Goal: Task Accomplishment & Management: Complete application form

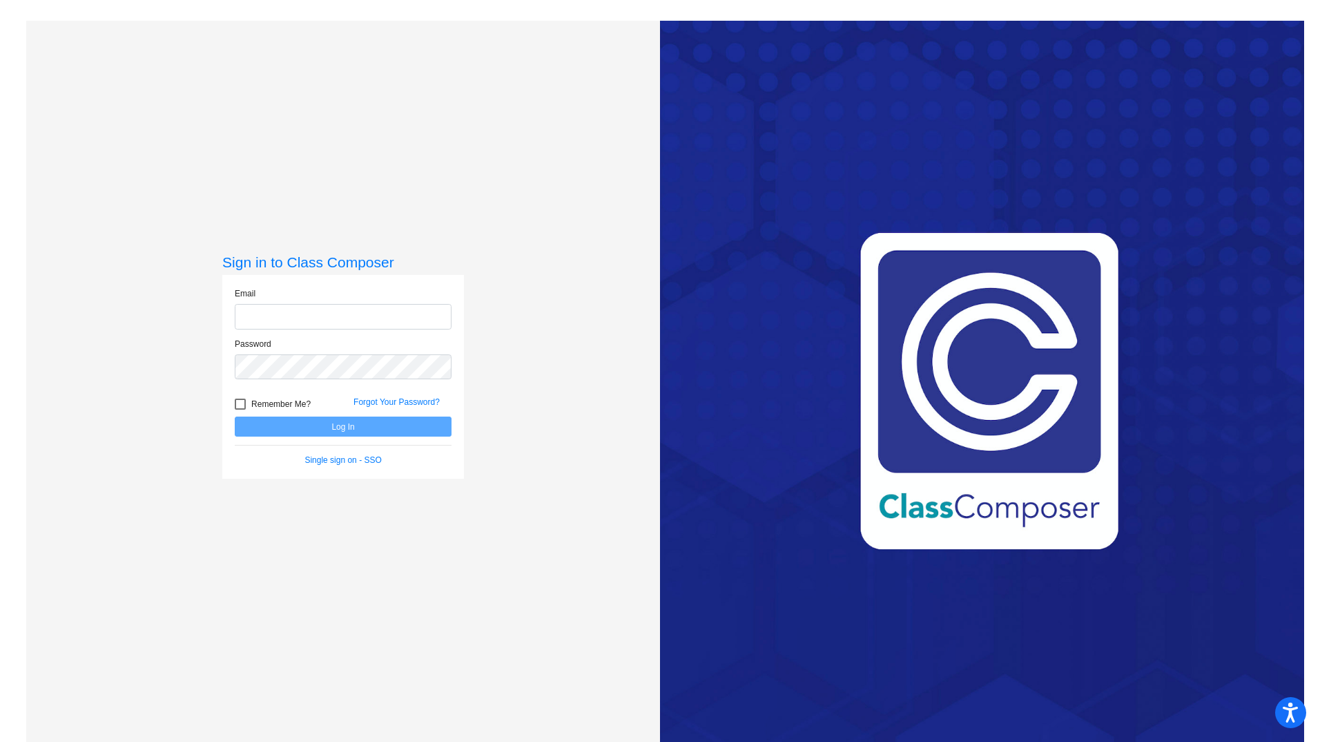
type input "[EMAIL_ADDRESS][DOMAIN_NAME]"
click at [305, 430] on button "Log In" at bounding box center [343, 426] width 217 height 20
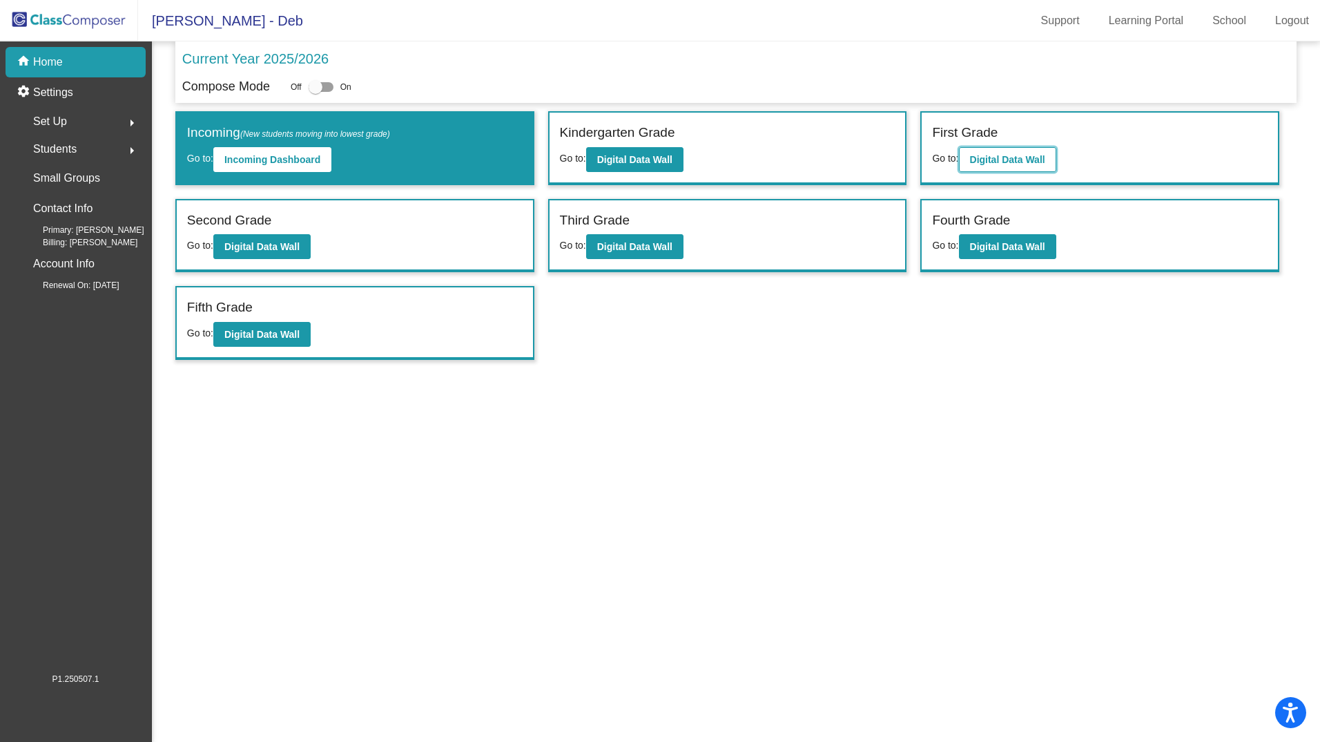
click at [998, 159] on b "Digital Data Wall" at bounding box center [1007, 159] width 75 height 11
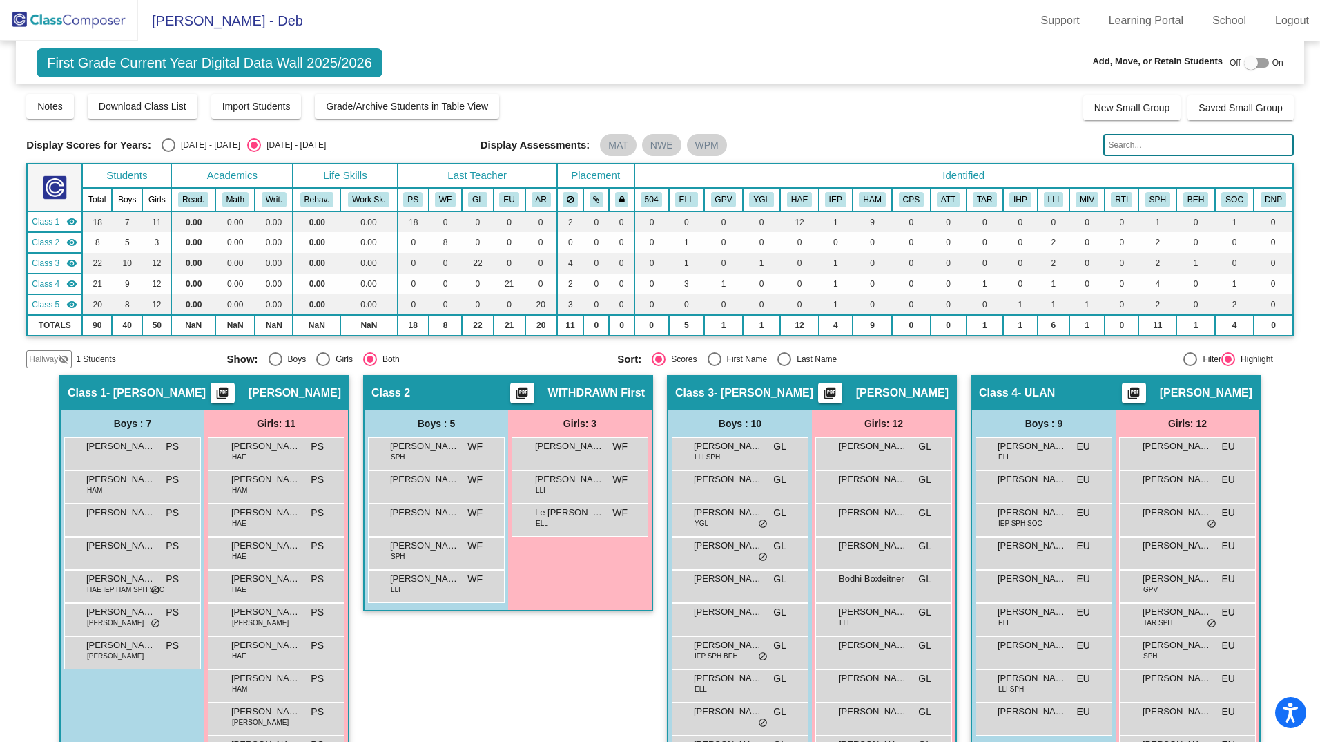
click at [1237, 67] on div "Off On" at bounding box center [1257, 63] width 54 height 17
click at [1244, 62] on div at bounding box center [1251, 63] width 14 height 14
checkbox input "true"
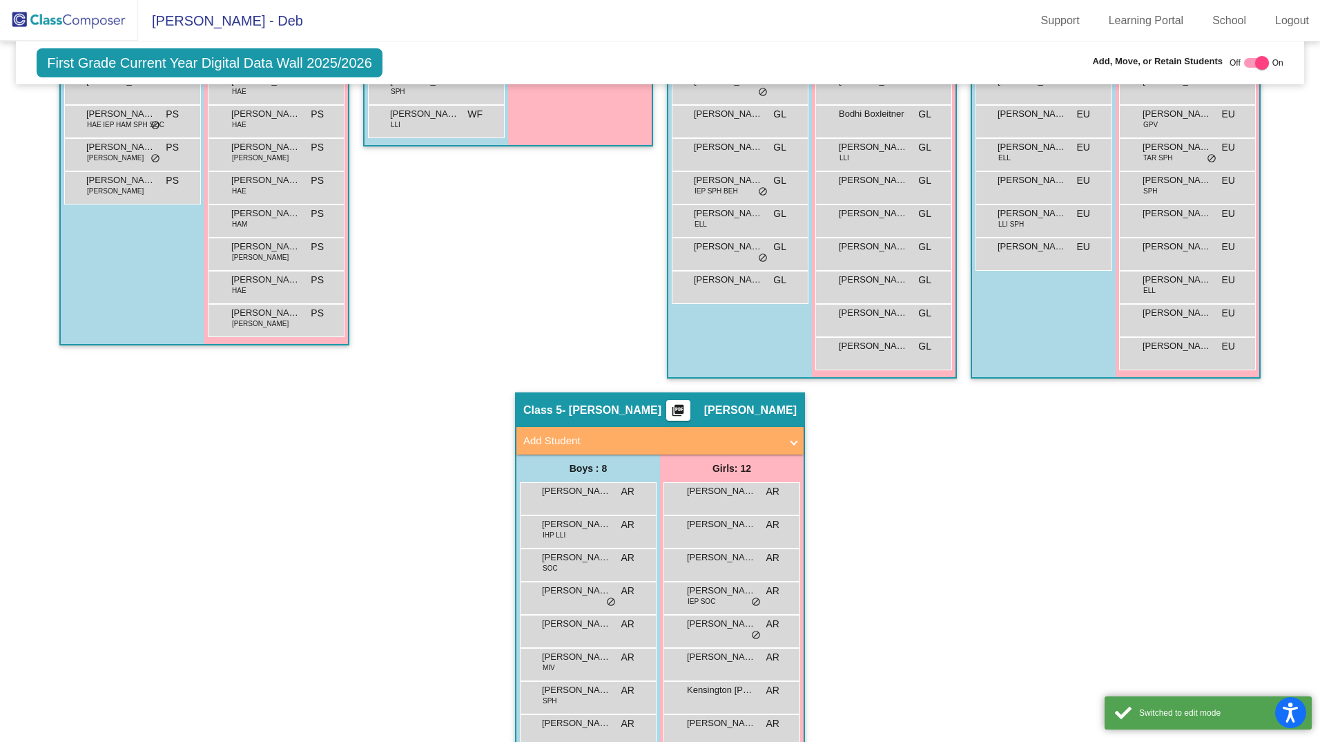
scroll to position [497, 0]
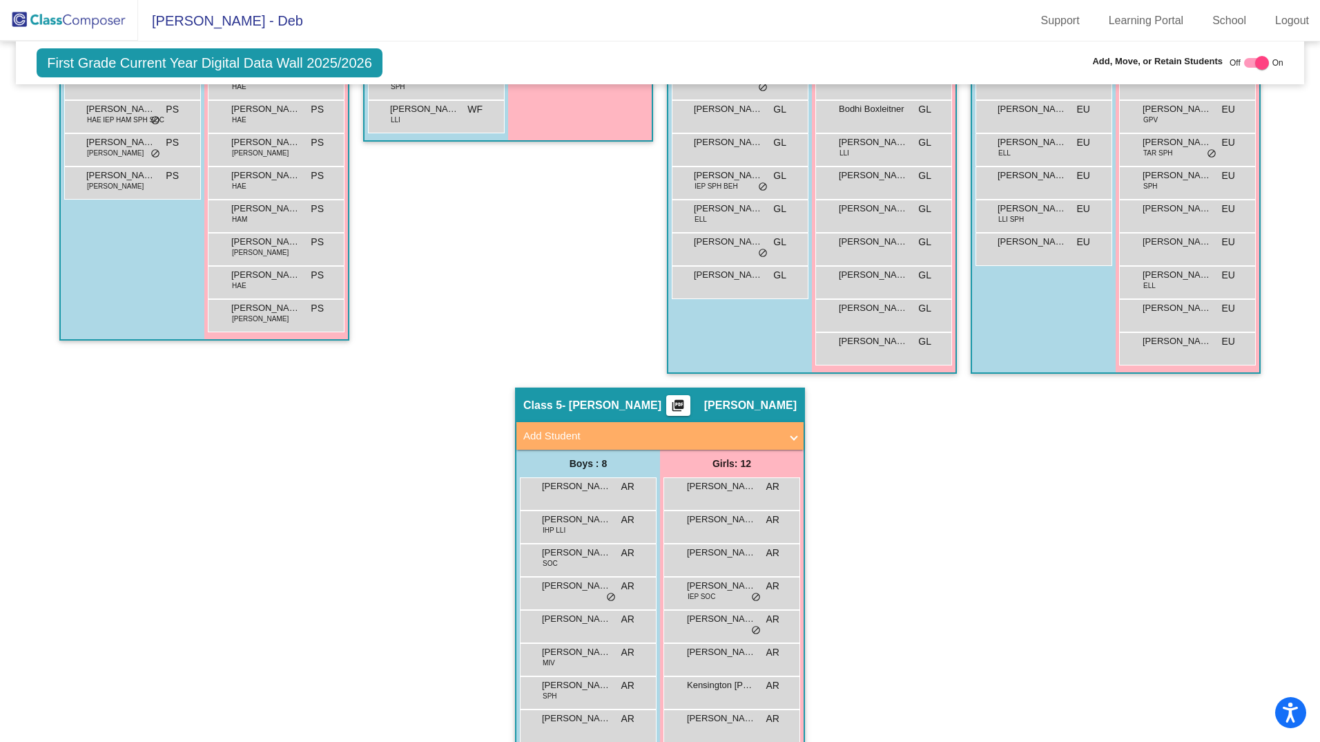
click at [782, 436] on span "Add Student" at bounding box center [657, 436] width 268 height 16
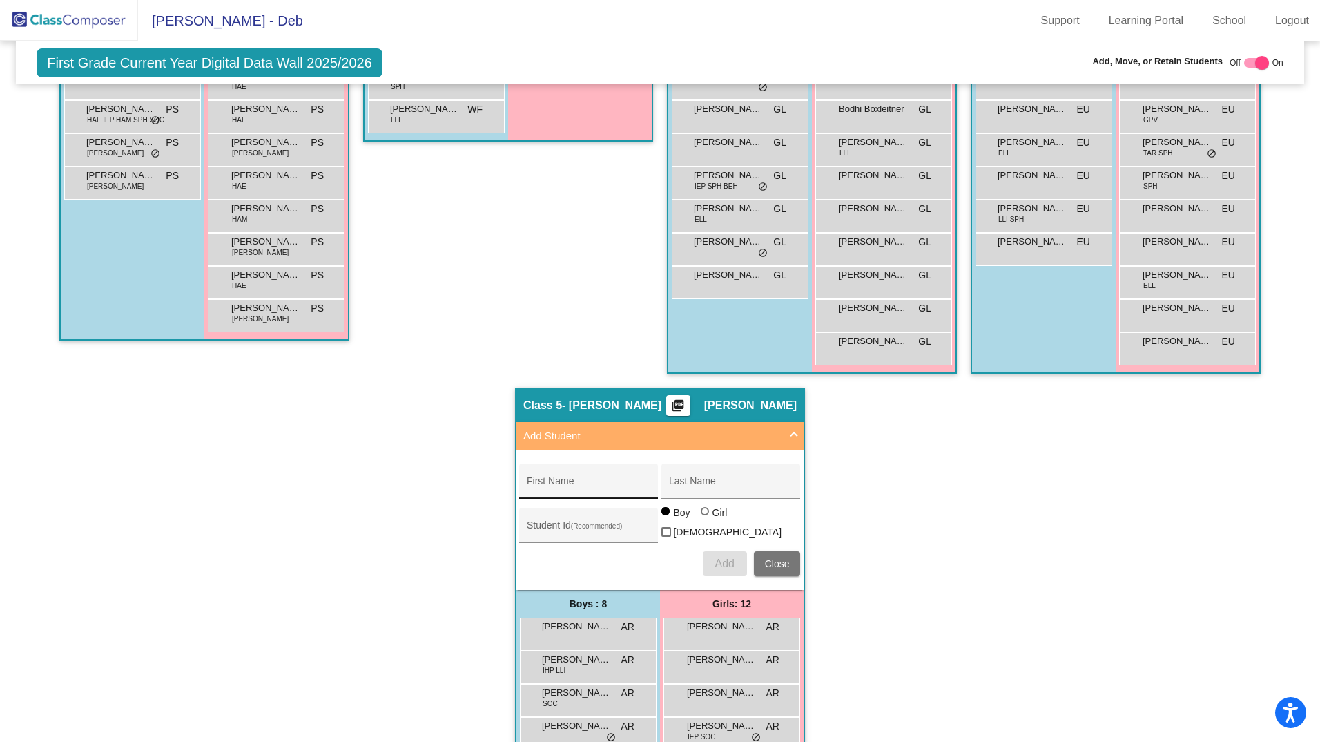
click at [537, 483] on input "First Name" at bounding box center [589, 486] width 124 height 11
type input "[PERSON_NAME]"
click at [680, 490] on input "Last Name" at bounding box center [731, 486] width 124 height 11
type input "[PERSON_NAME]"
click at [610, 525] on input "Student Id (Recommended)" at bounding box center [589, 530] width 124 height 11
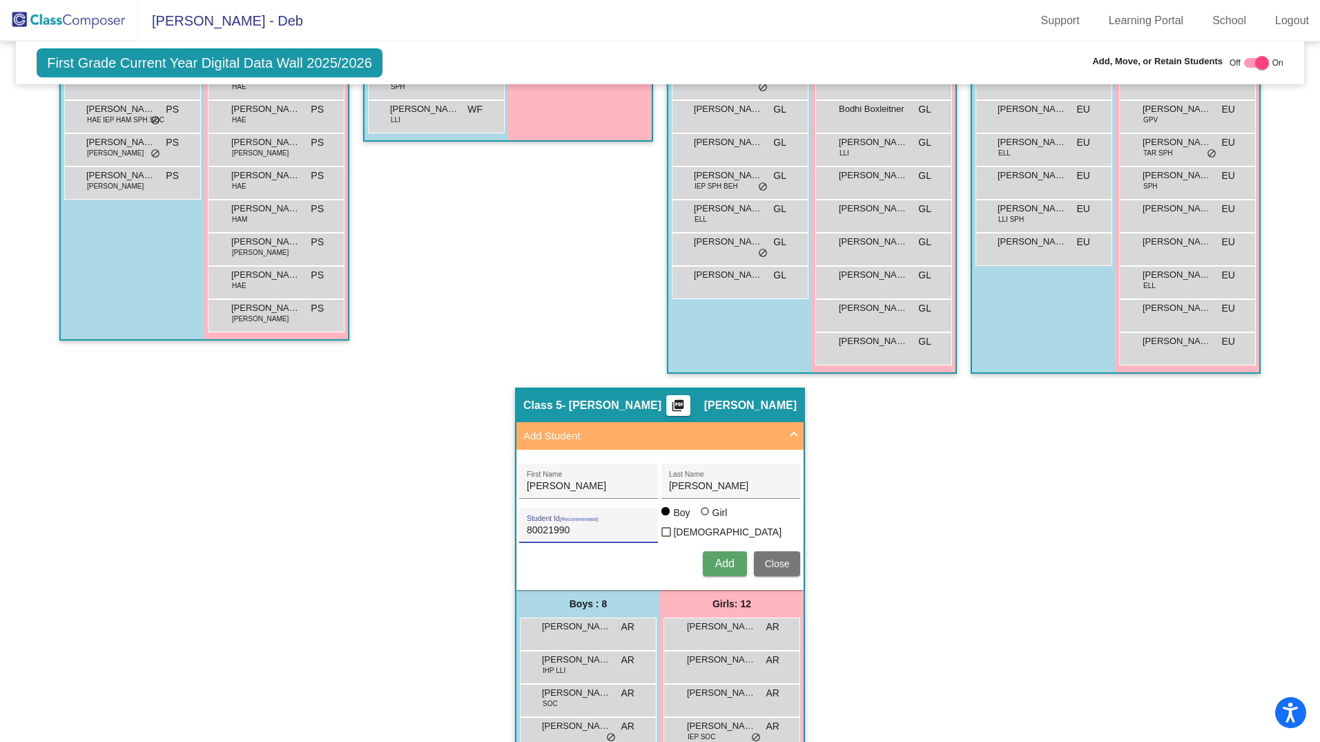
click at [566, 525] on input "80021990" at bounding box center [589, 530] width 124 height 11
type input "8002190"
click at [732, 559] on button "Add" at bounding box center [725, 563] width 44 height 25
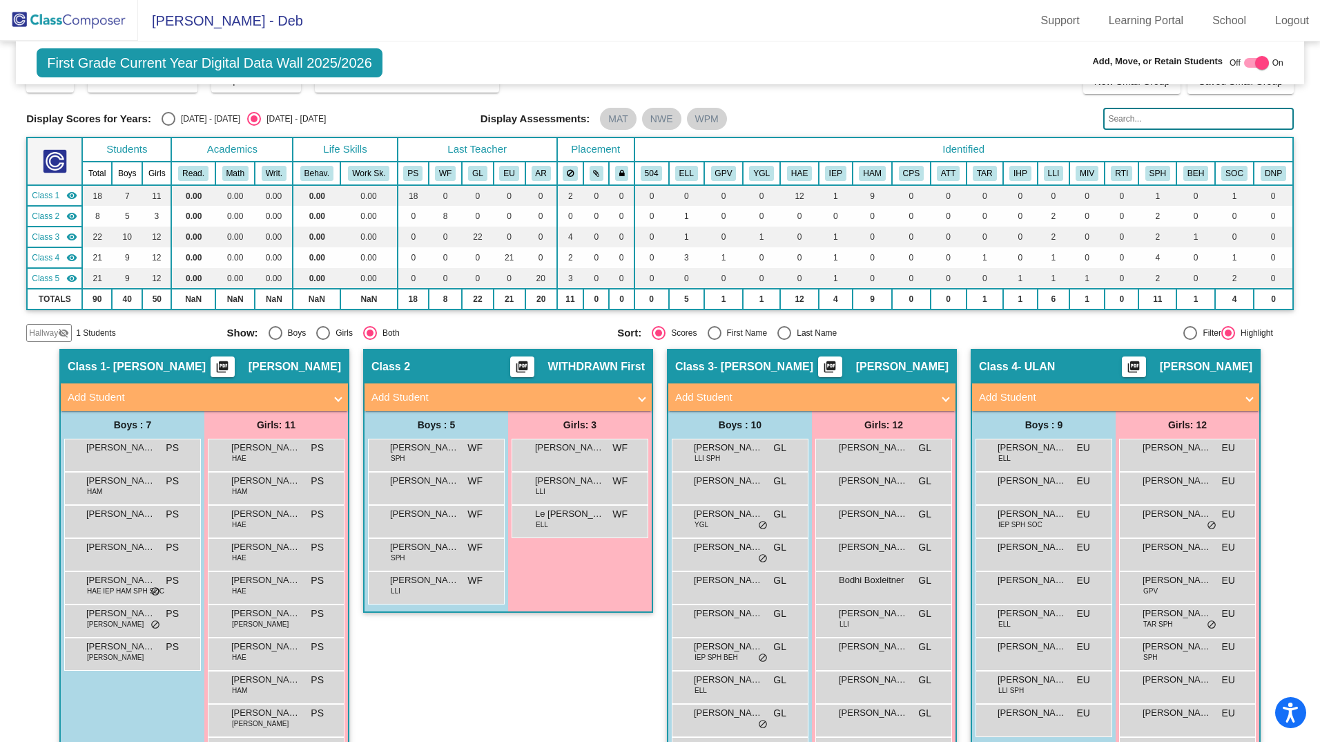
scroll to position [0, 0]
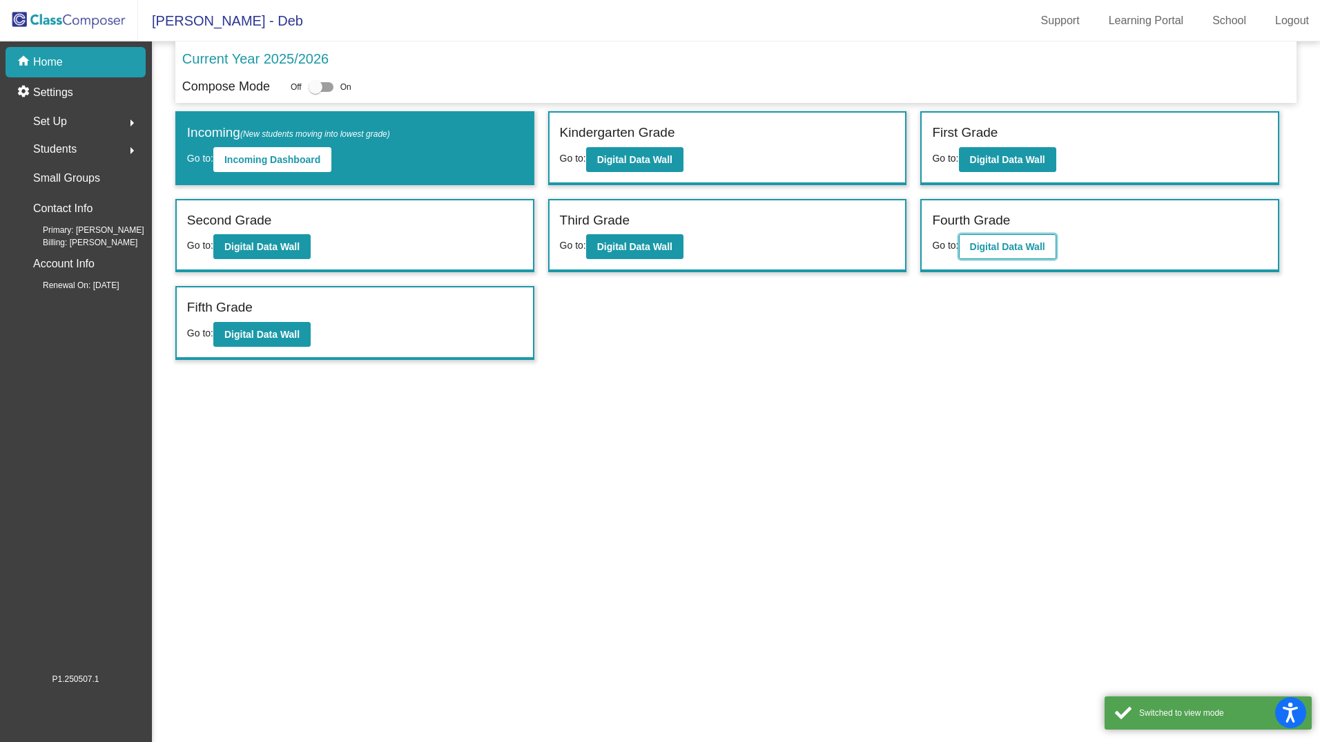
click at [996, 243] on b "Digital Data Wall" at bounding box center [1007, 246] width 75 height 11
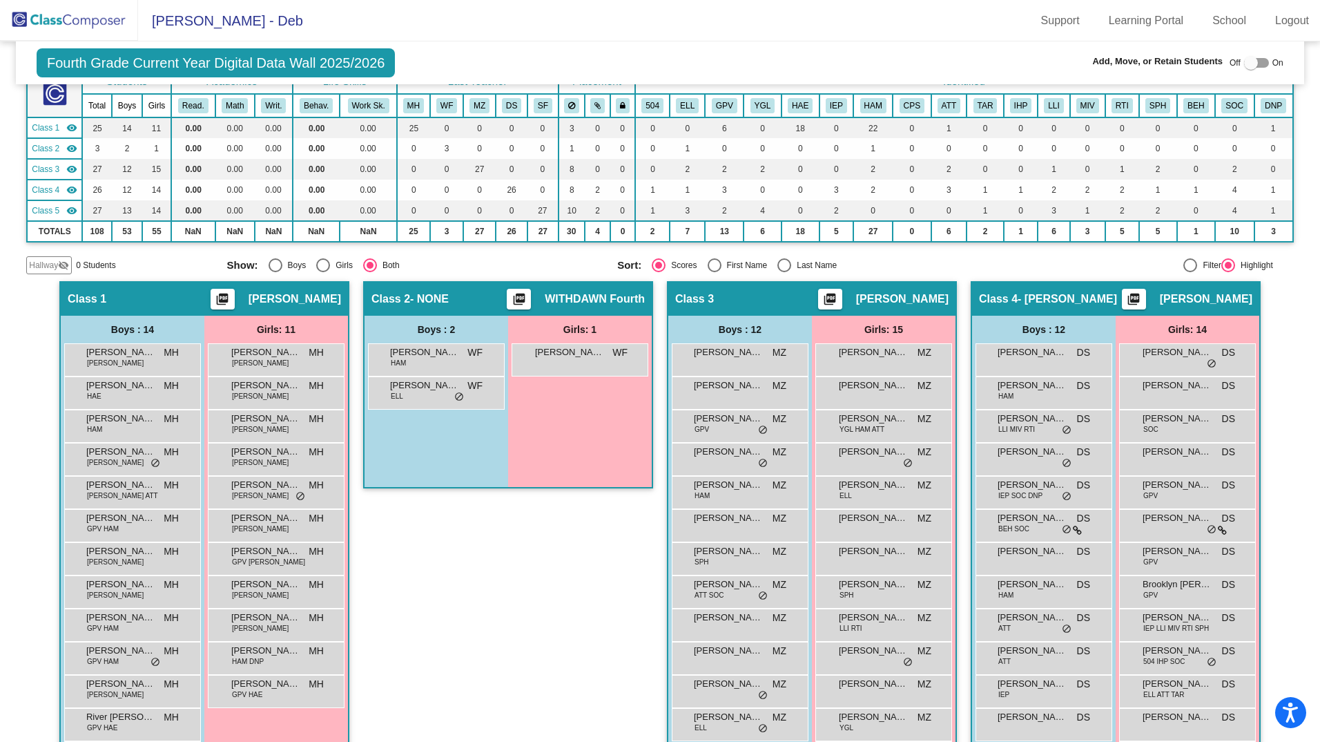
scroll to position [140, 0]
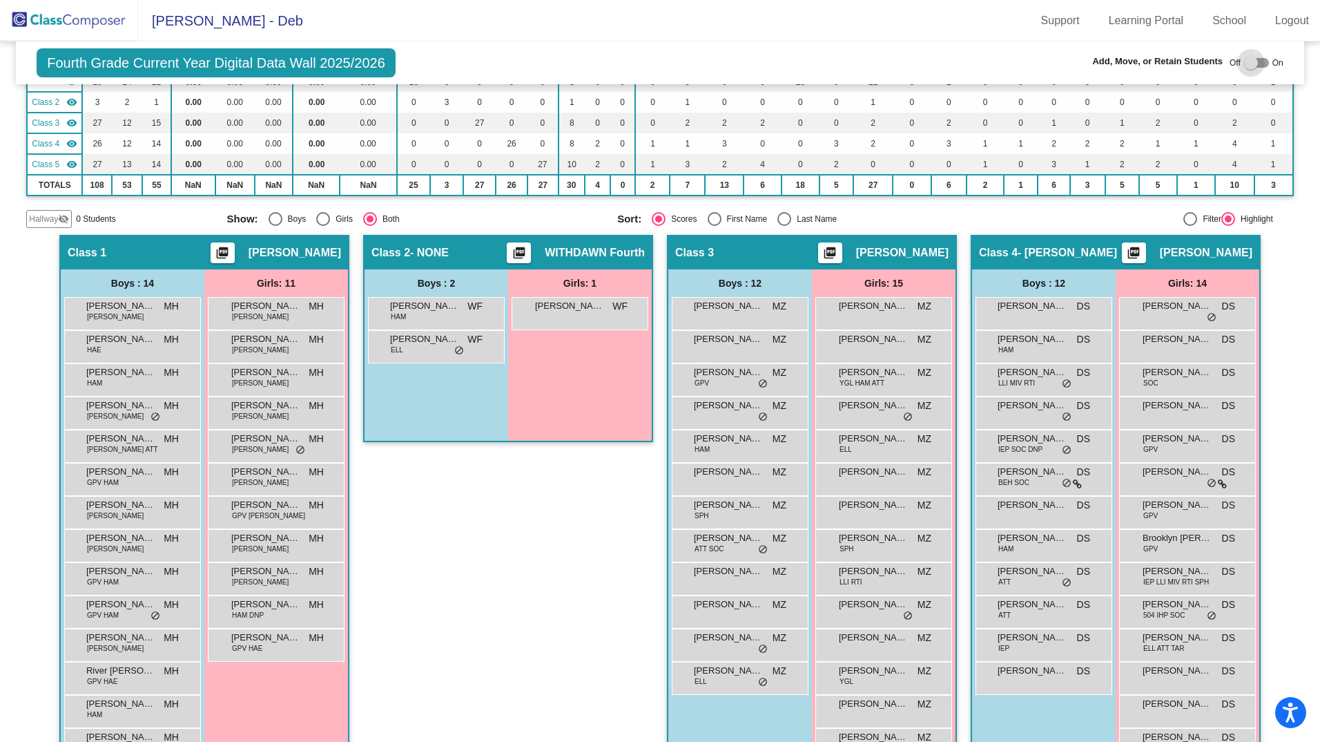
click at [1254, 64] on div at bounding box center [1256, 63] width 25 height 10
checkbox input "true"
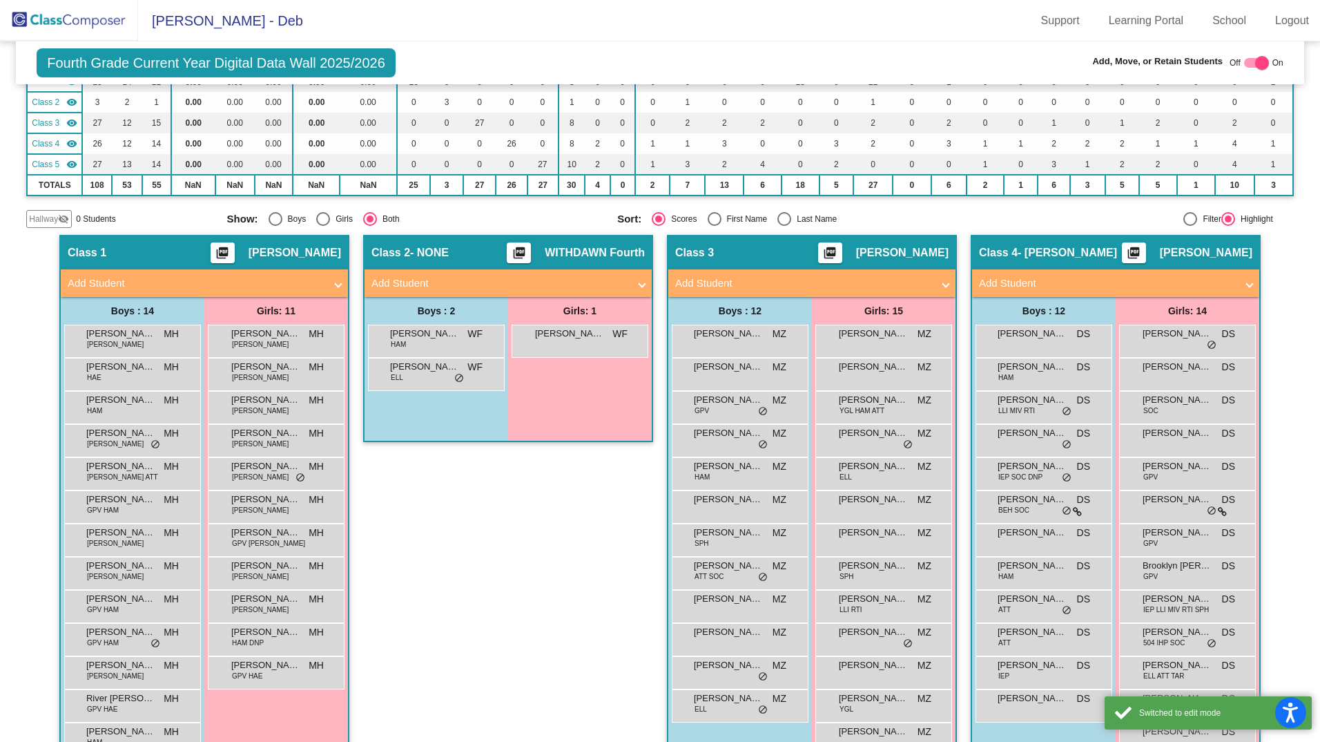
click at [1236, 278] on span "Add Student" at bounding box center [1113, 284] width 268 height 16
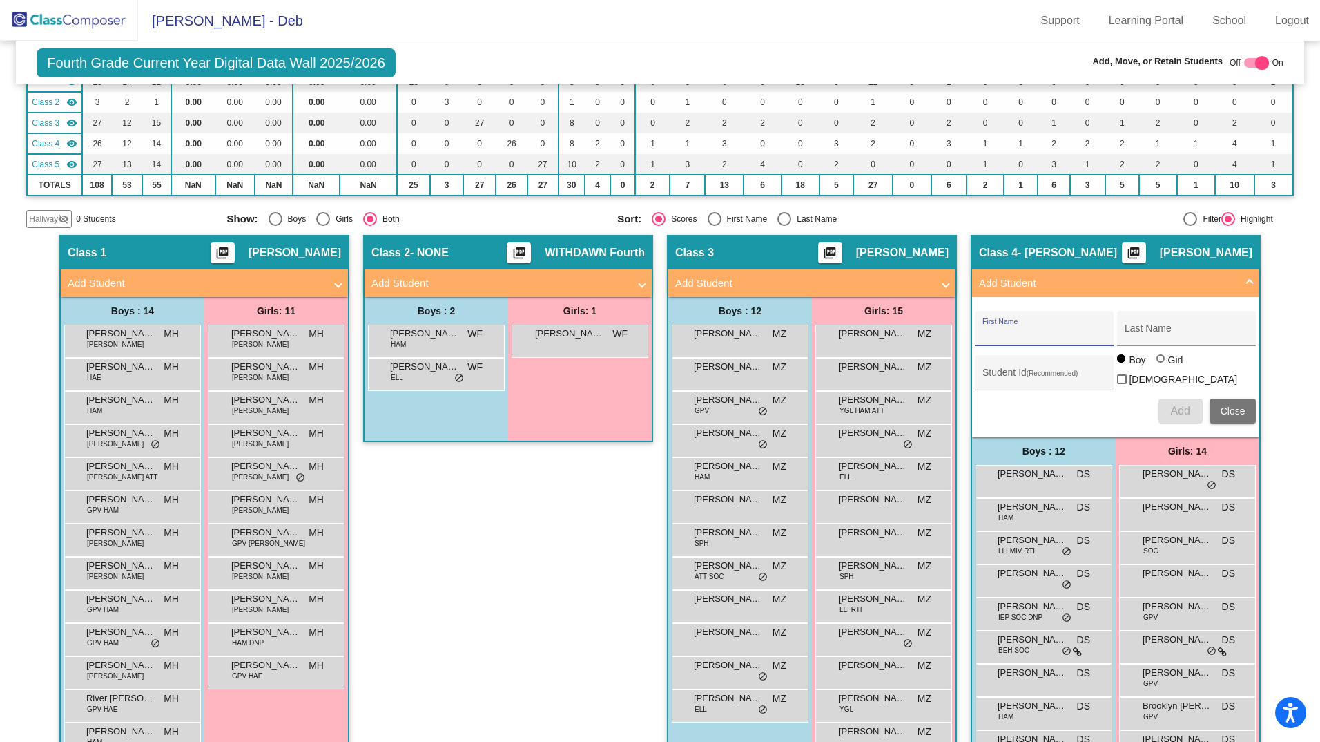
click at [1051, 329] on input "First Name" at bounding box center [1045, 333] width 124 height 11
type input "[DEMOGRAPHIC_DATA]"
click at [1154, 338] on input "Last Name" at bounding box center [1187, 333] width 124 height 11
type input "Calep"
click at [1061, 380] on input "Student Id (Recommended)" at bounding box center [1045, 377] width 124 height 11
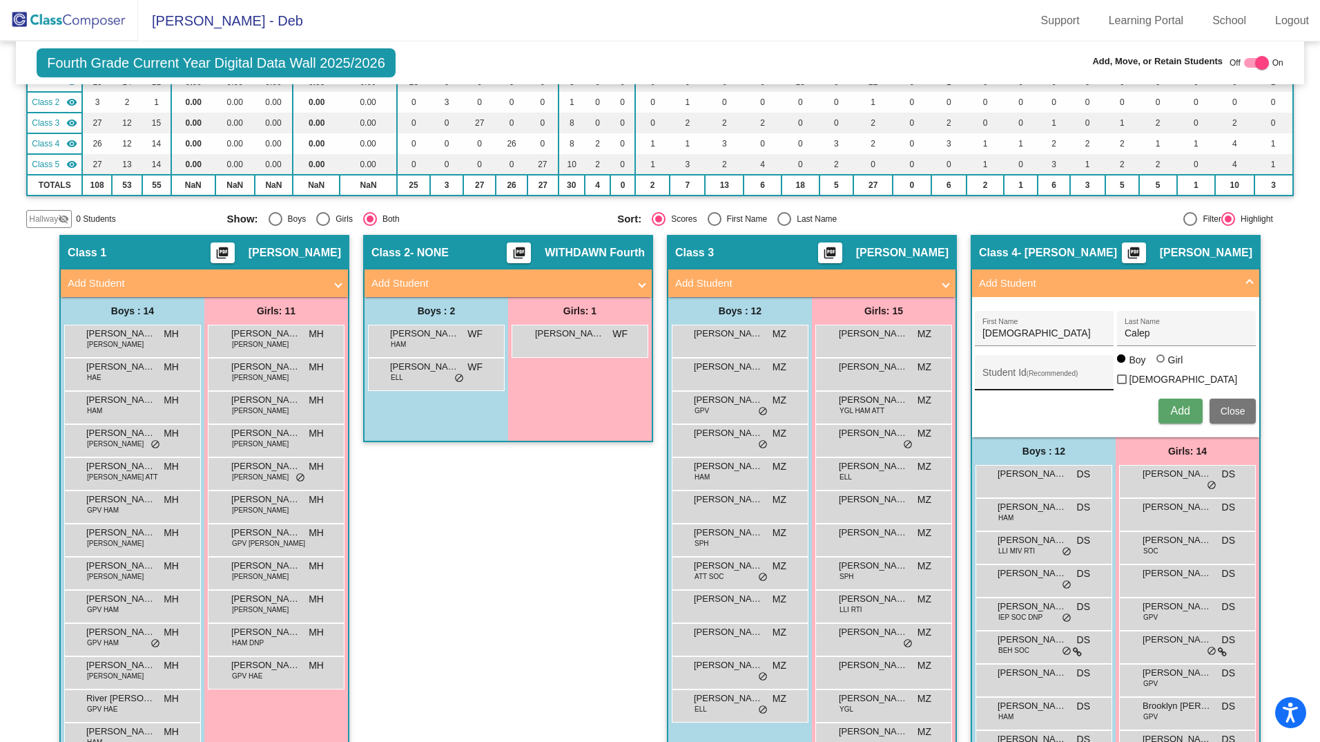
click at [1018, 384] on div "Student Id (Recommended)" at bounding box center [1045, 376] width 124 height 28
type input "8002105"
click at [1175, 405] on span "Add" at bounding box center [1179, 411] width 19 height 12
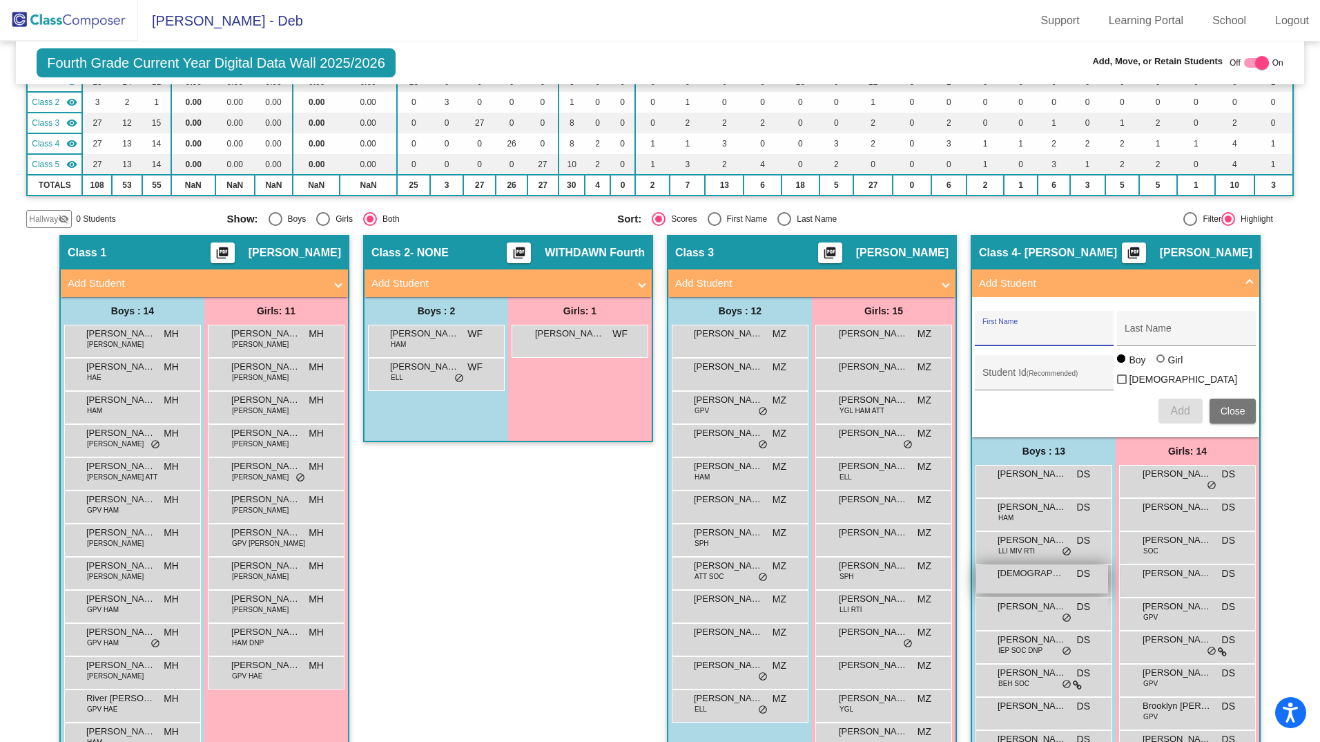
click at [1056, 576] on span "[DEMOGRAPHIC_DATA][PERSON_NAME]" at bounding box center [1032, 573] width 69 height 14
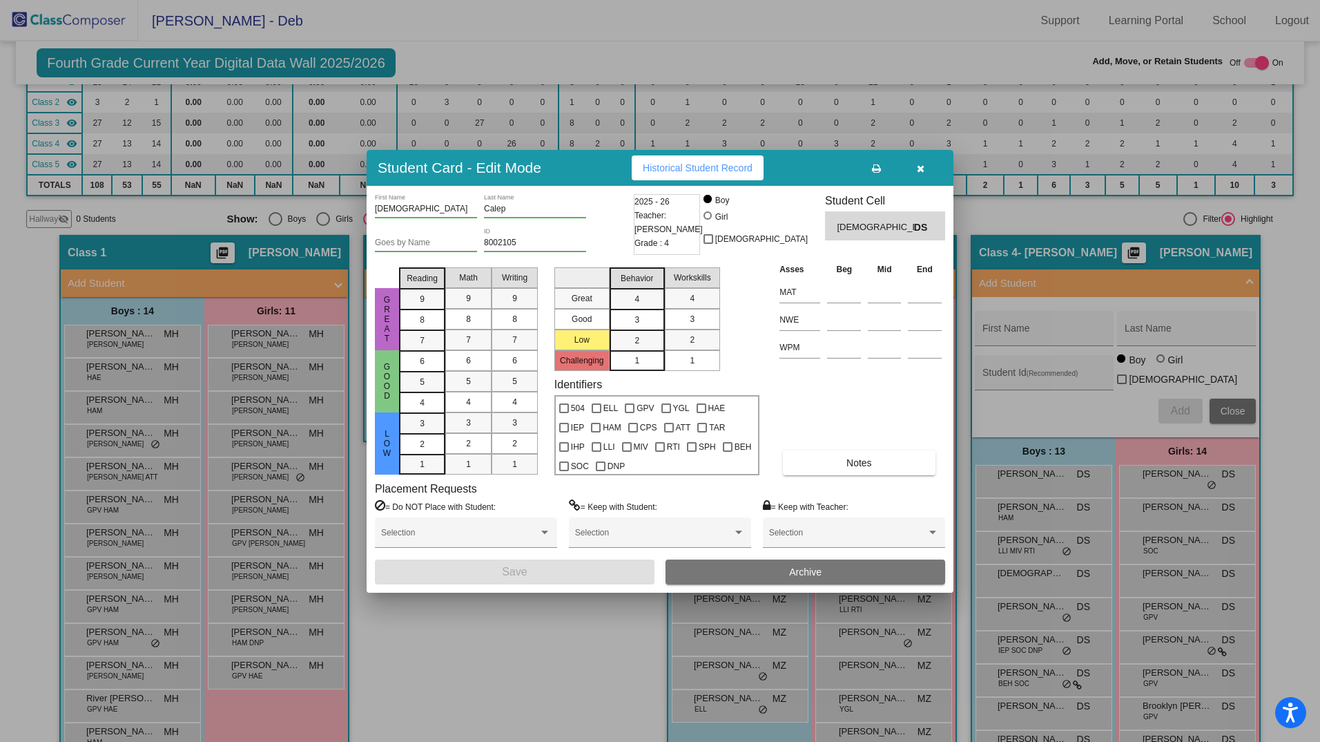
click at [917, 164] on icon "button" at bounding box center [921, 169] width 8 height 10
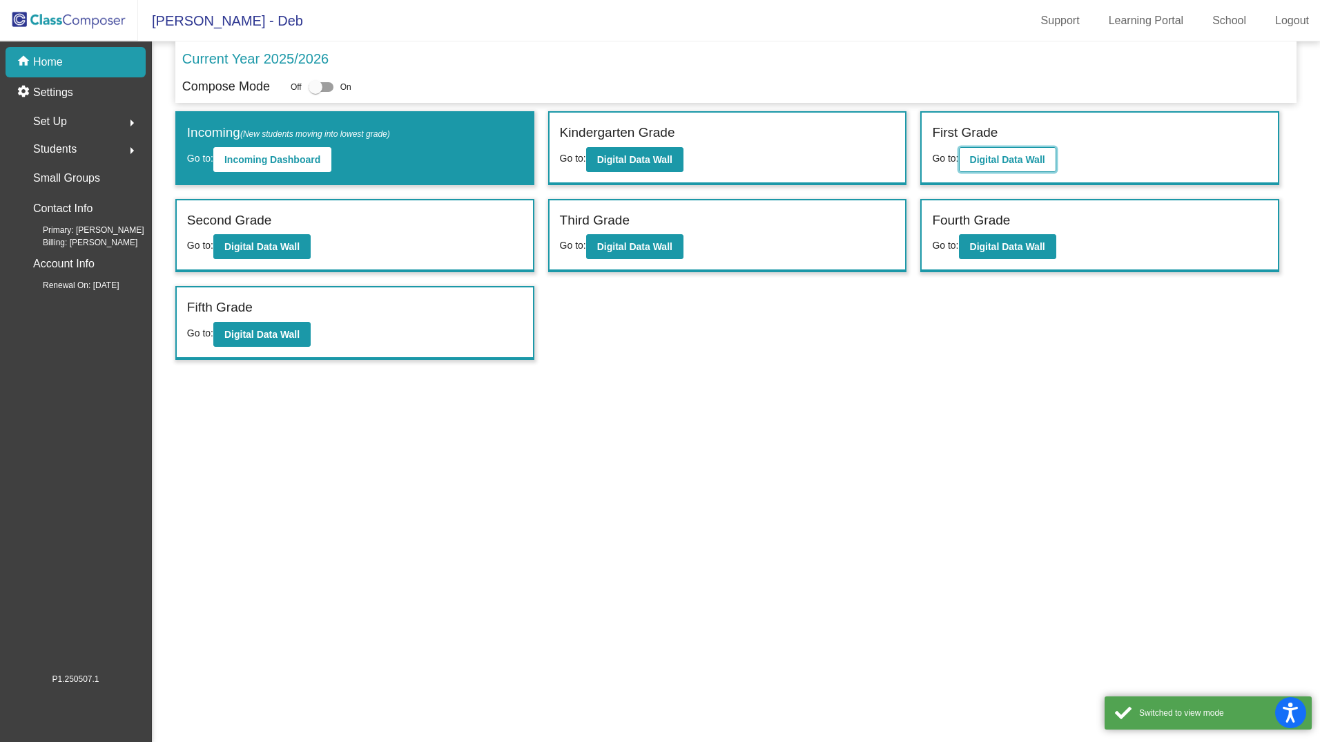
click at [975, 161] on b "Digital Data Wall" at bounding box center [1007, 159] width 75 height 11
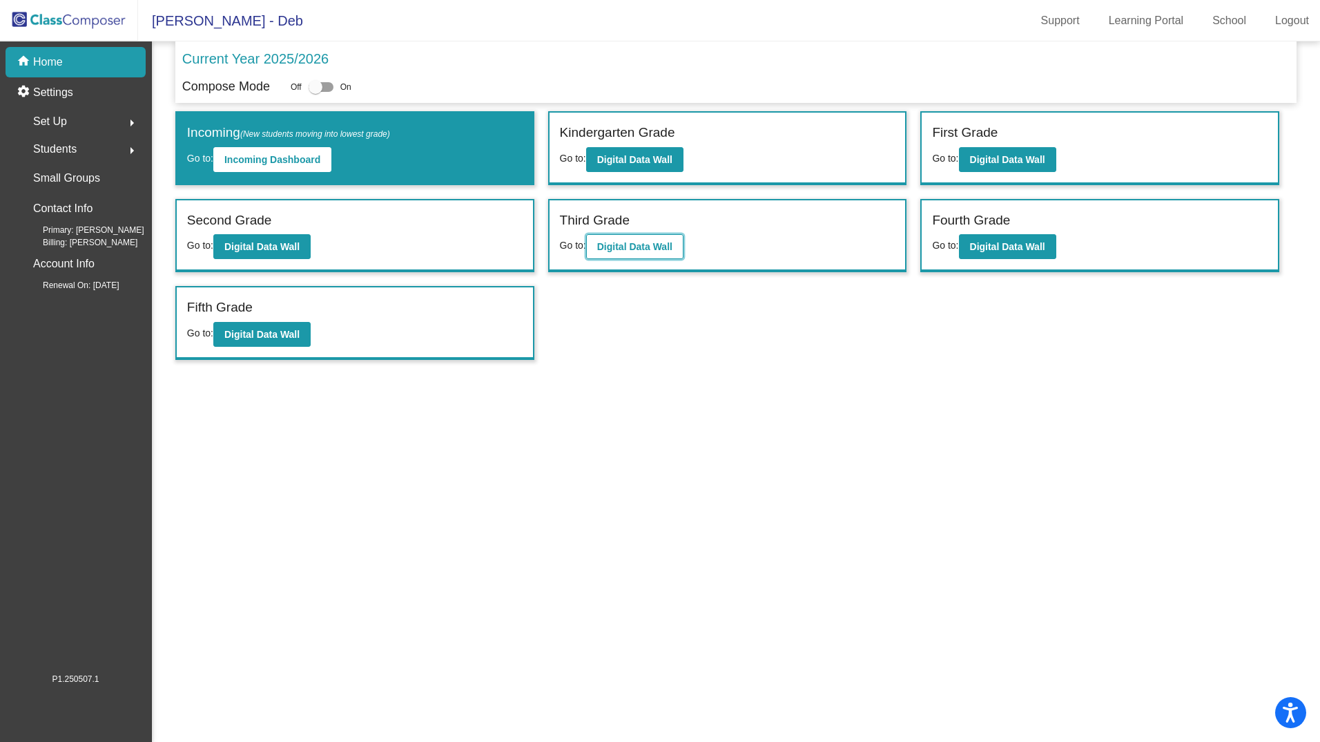
click at [624, 244] on b "Digital Data Wall" at bounding box center [634, 246] width 75 height 11
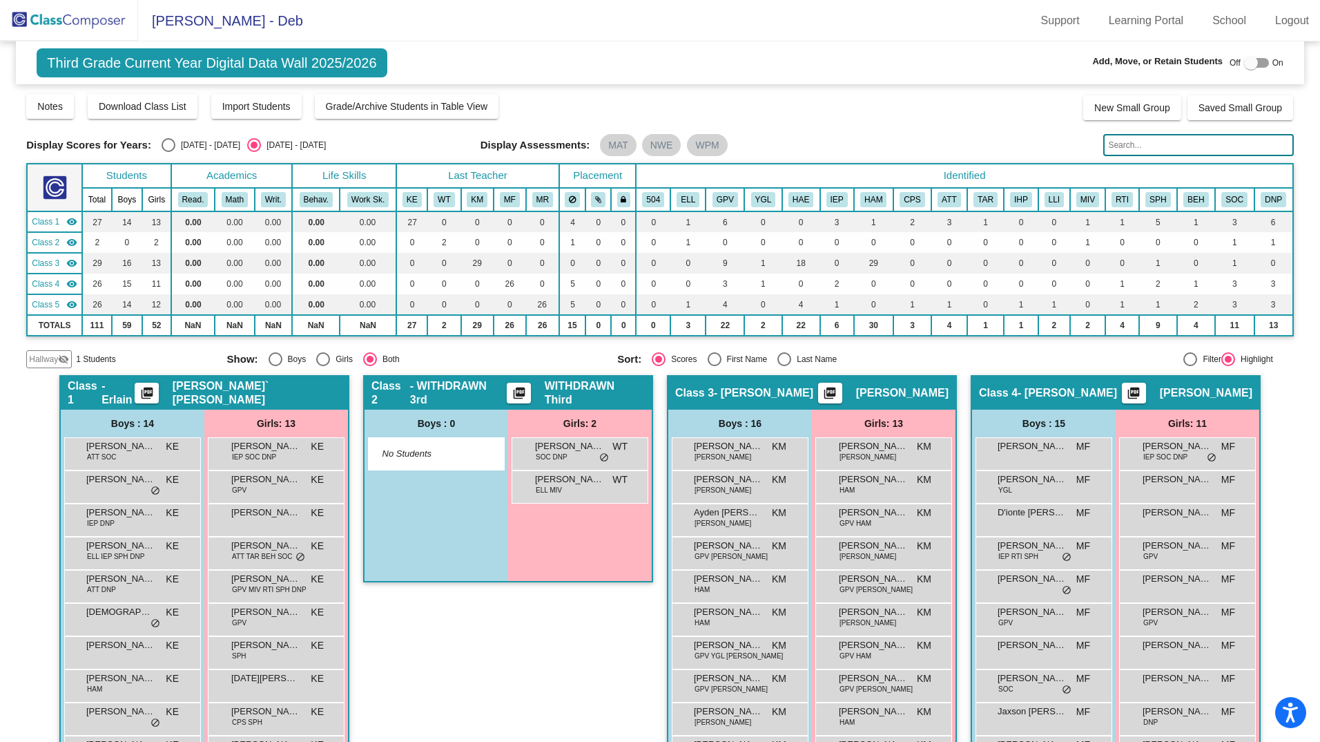
click at [1244, 64] on div at bounding box center [1251, 63] width 14 height 14
checkbox input "true"
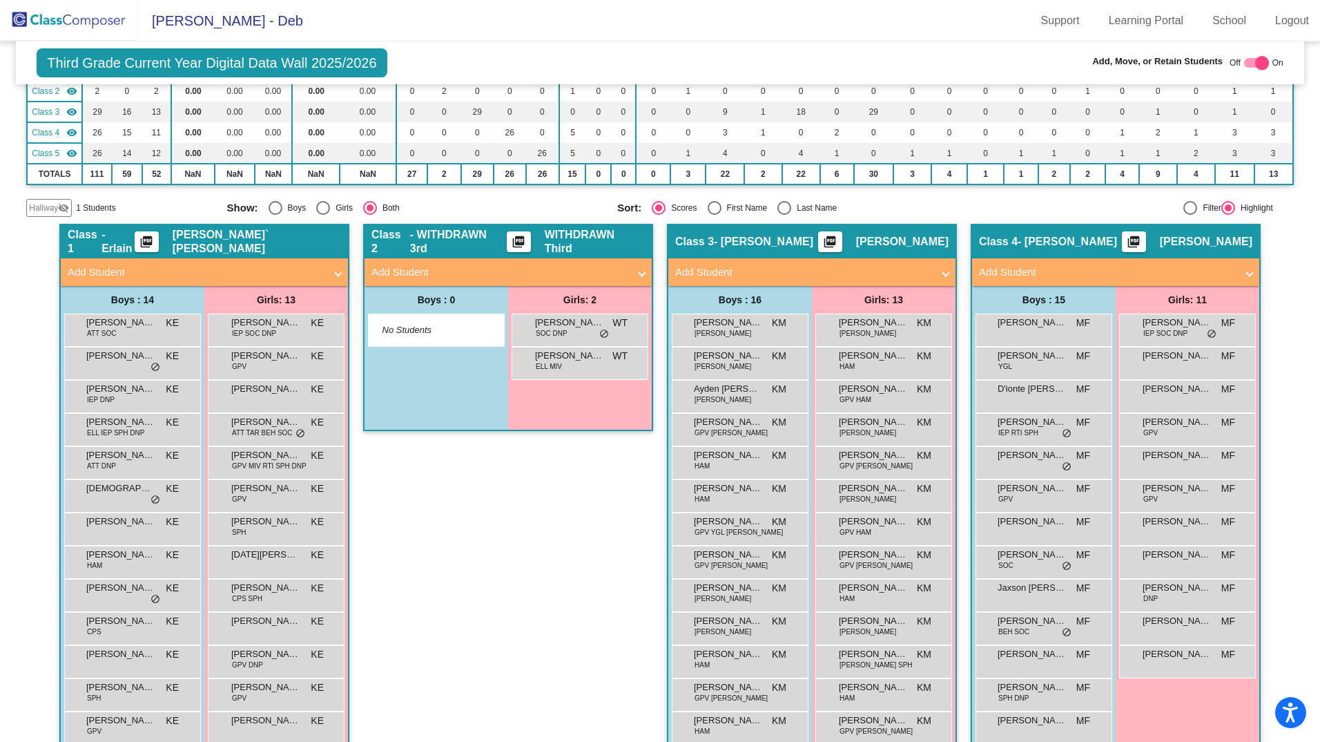
scroll to position [146, 0]
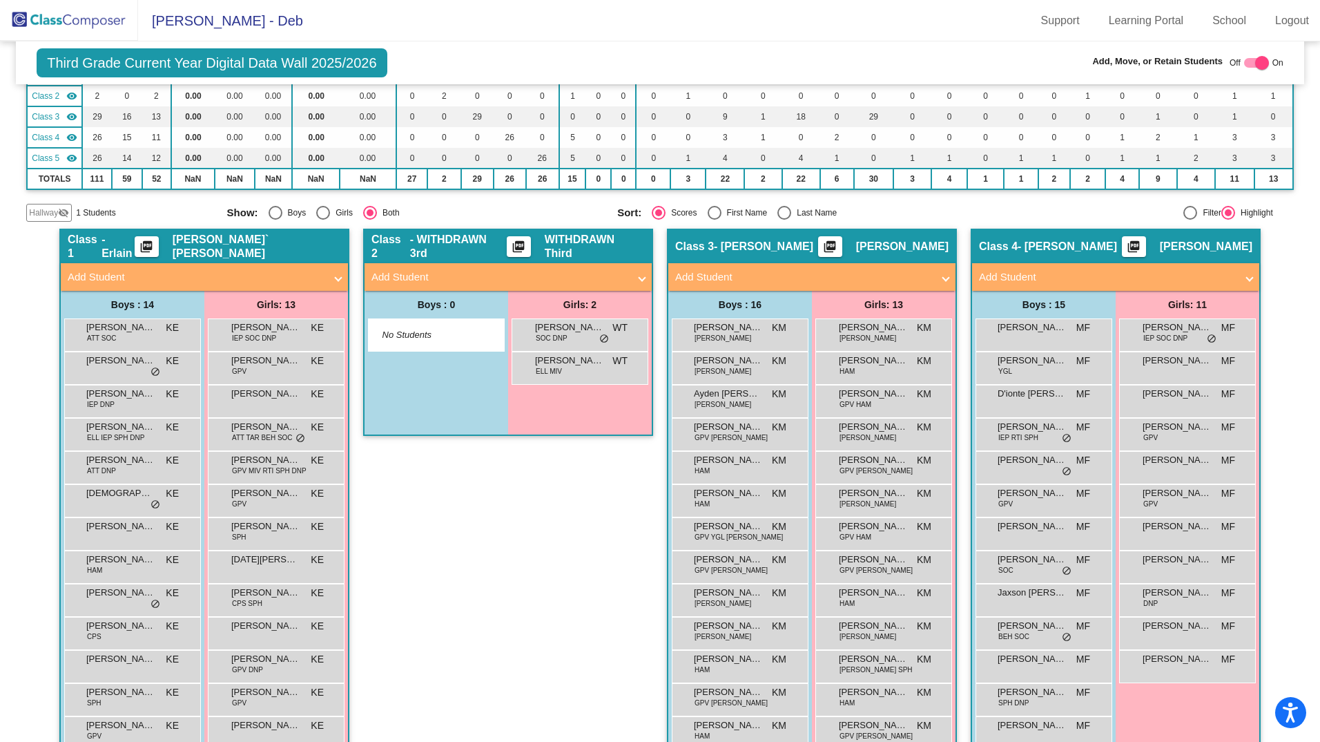
click at [780, 213] on div "Select an option" at bounding box center [785, 213] width 14 height 14
click at [784, 220] on input "Last Name" at bounding box center [784, 220] width 1 height 1
radio input "true"
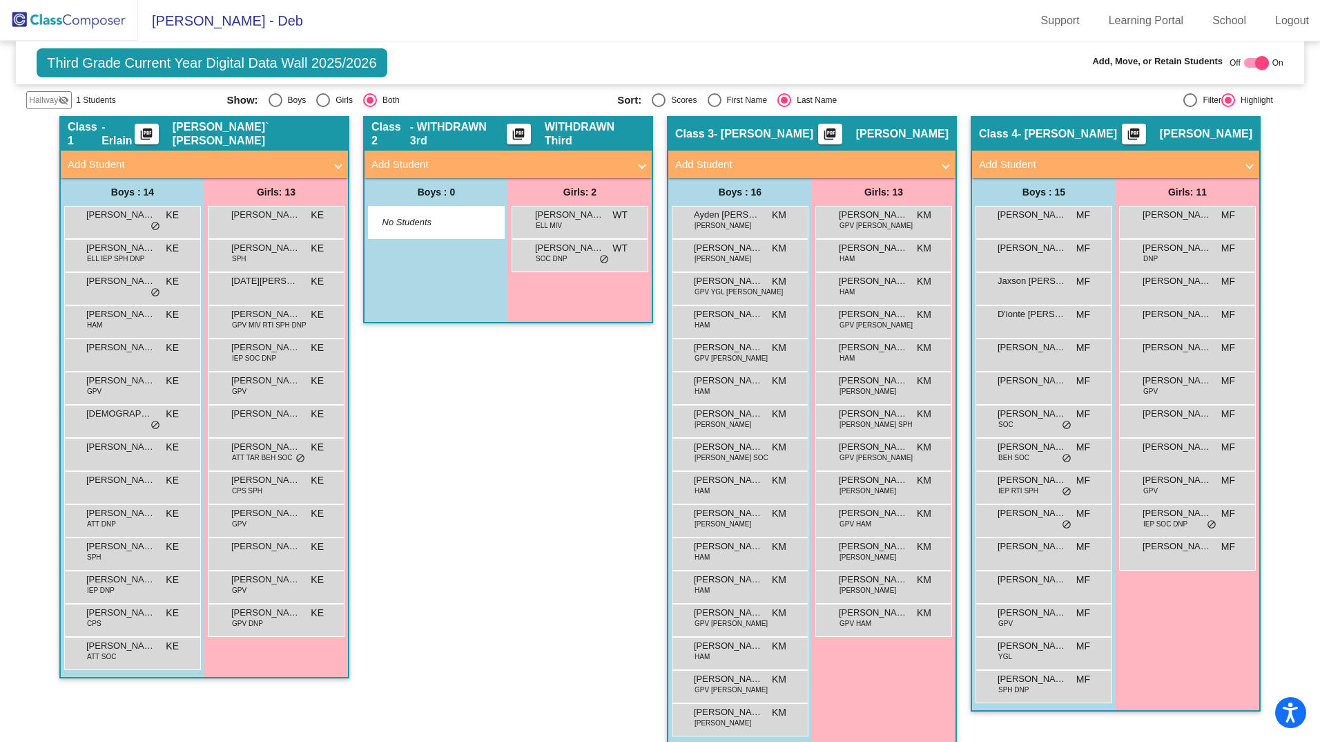
scroll to position [272, 0]
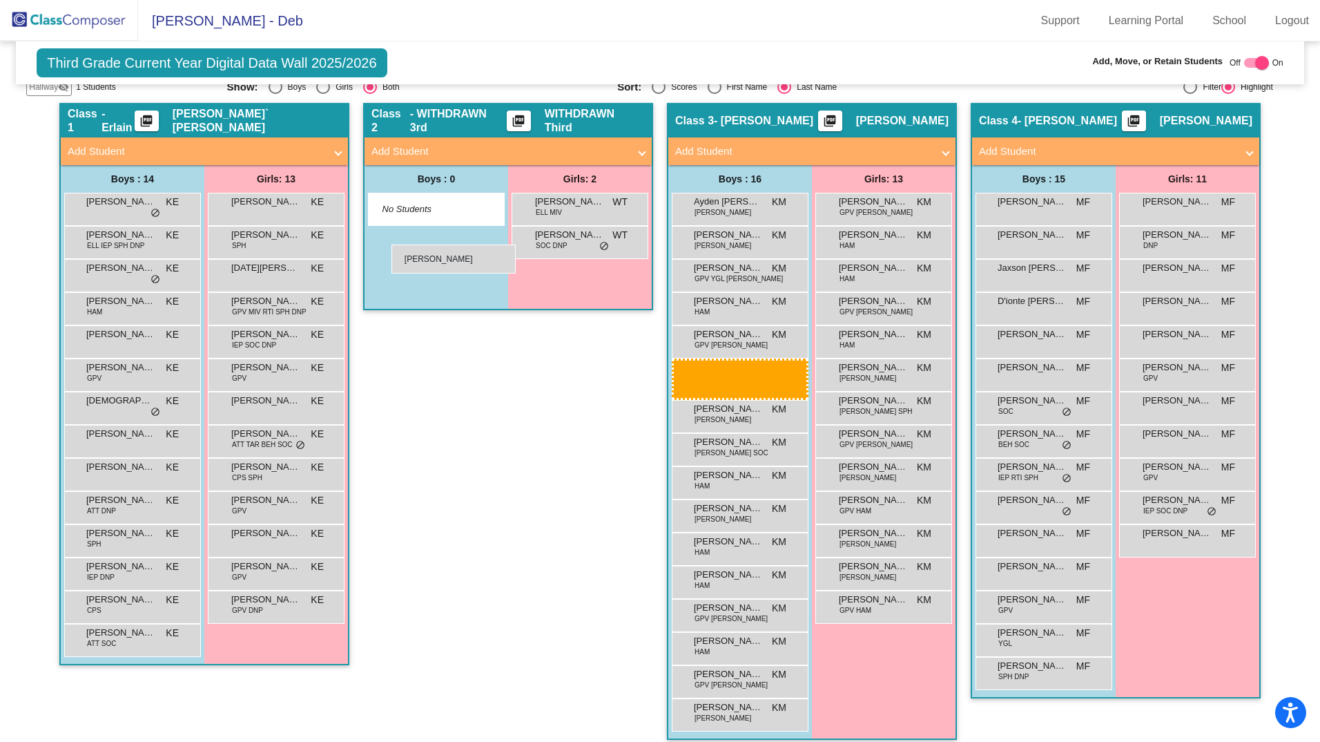
drag, startPoint x: 738, startPoint y: 371, endPoint x: 389, endPoint y: 242, distance: 372.5
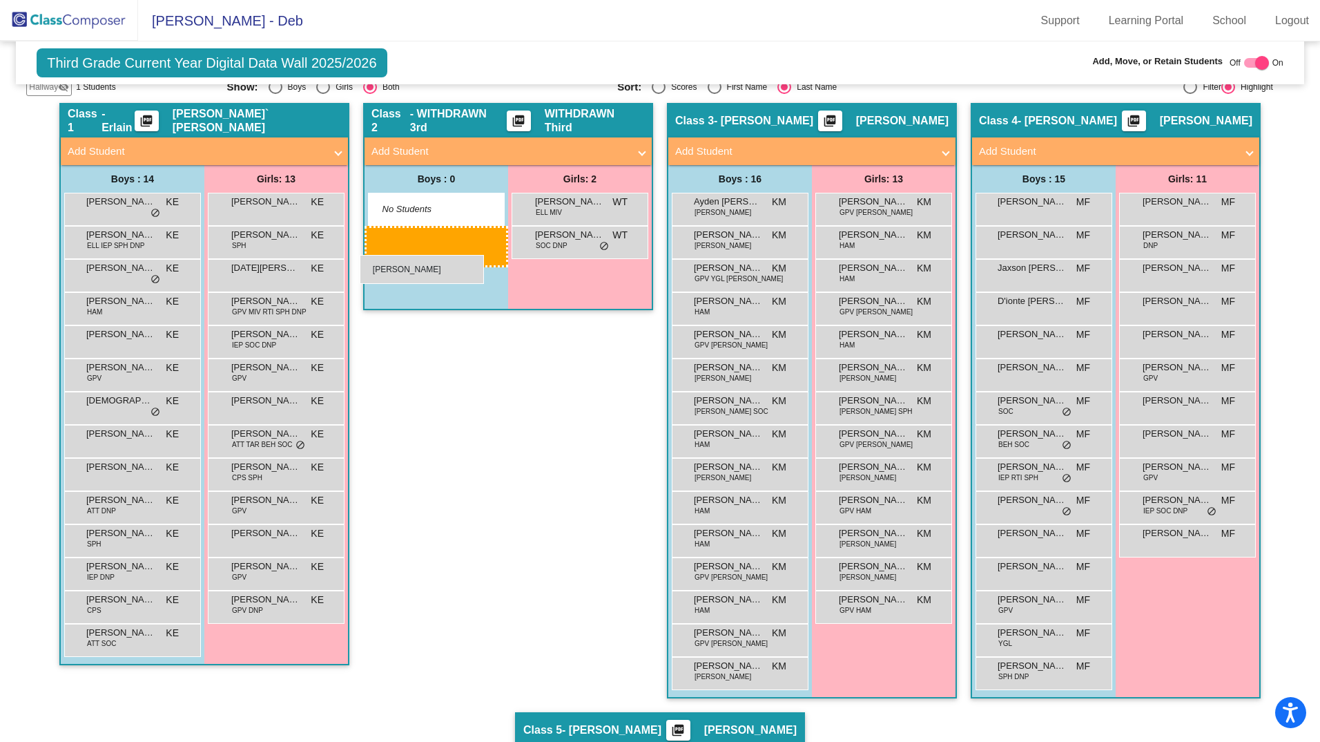
drag, startPoint x: 731, startPoint y: 369, endPoint x: 360, endPoint y: 253, distance: 389.0
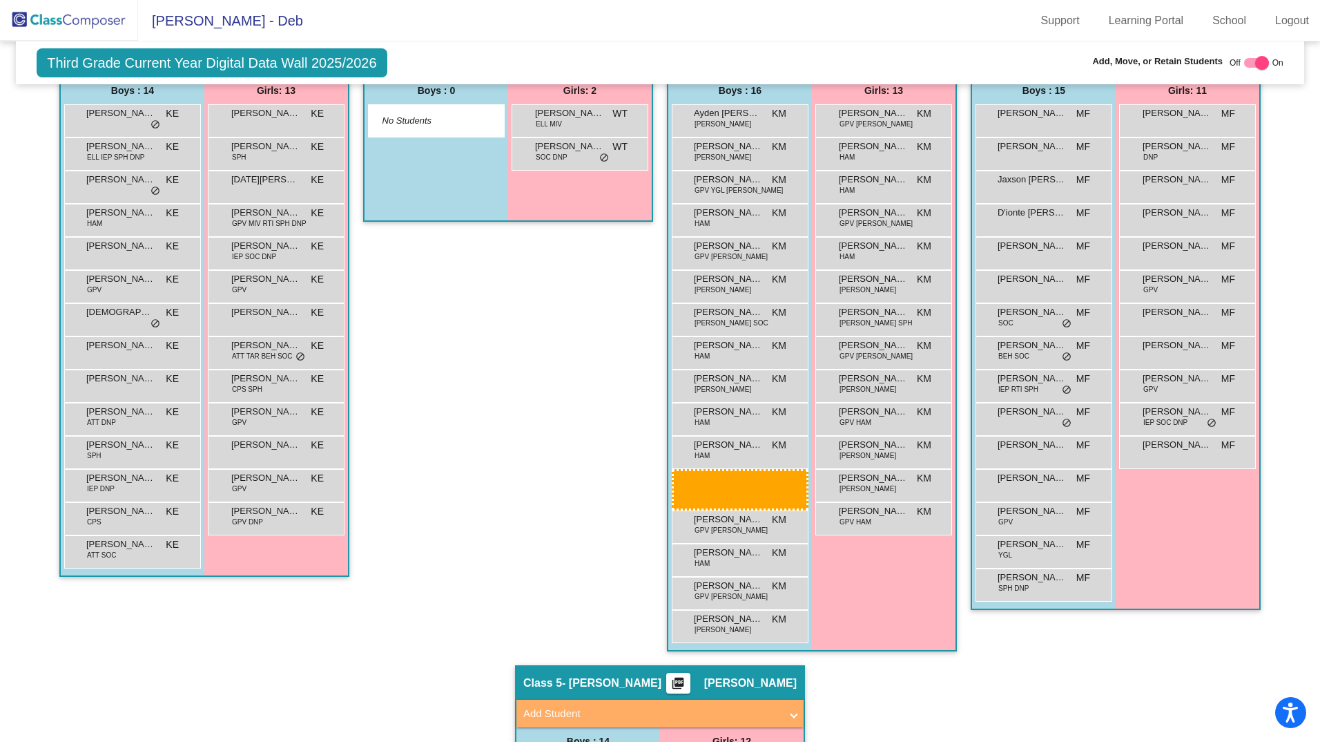
scroll to position [377, 0]
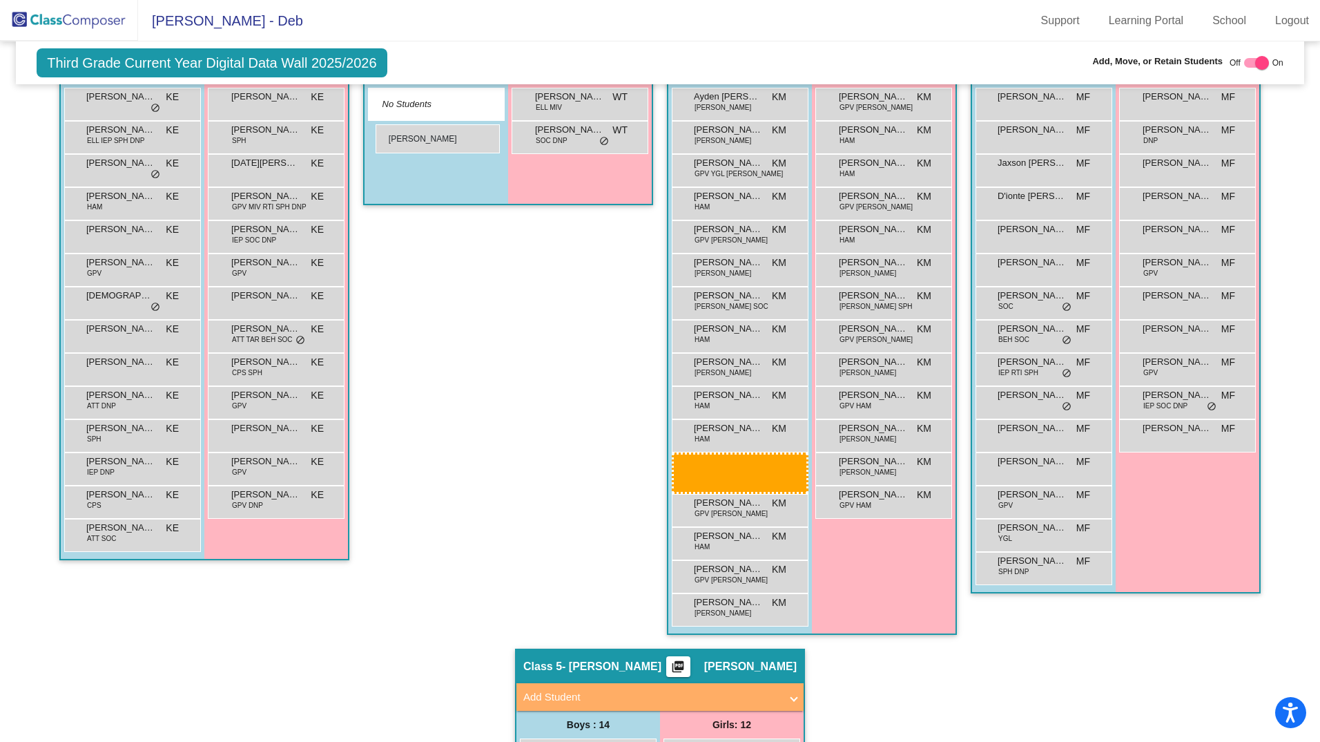
drag, startPoint x: 718, startPoint y: 370, endPoint x: 371, endPoint y: 124, distance: 425.9
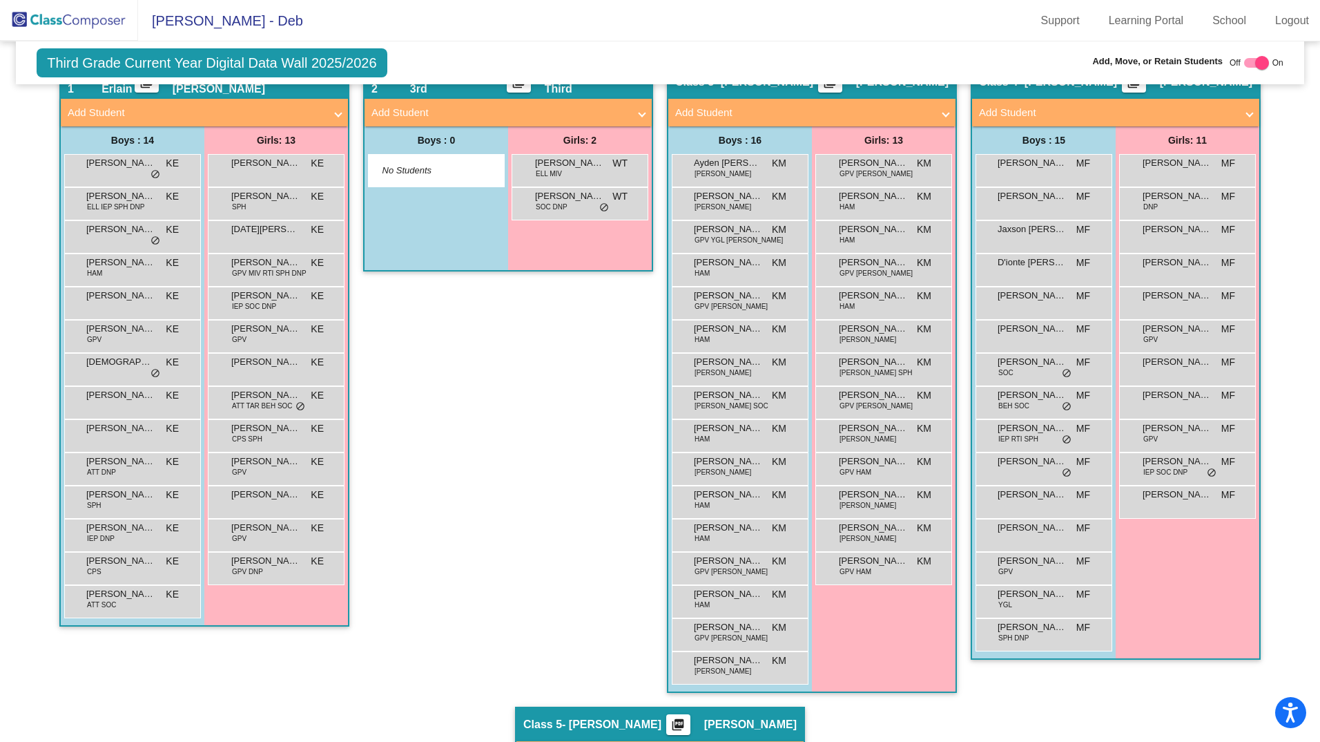
scroll to position [327, 0]
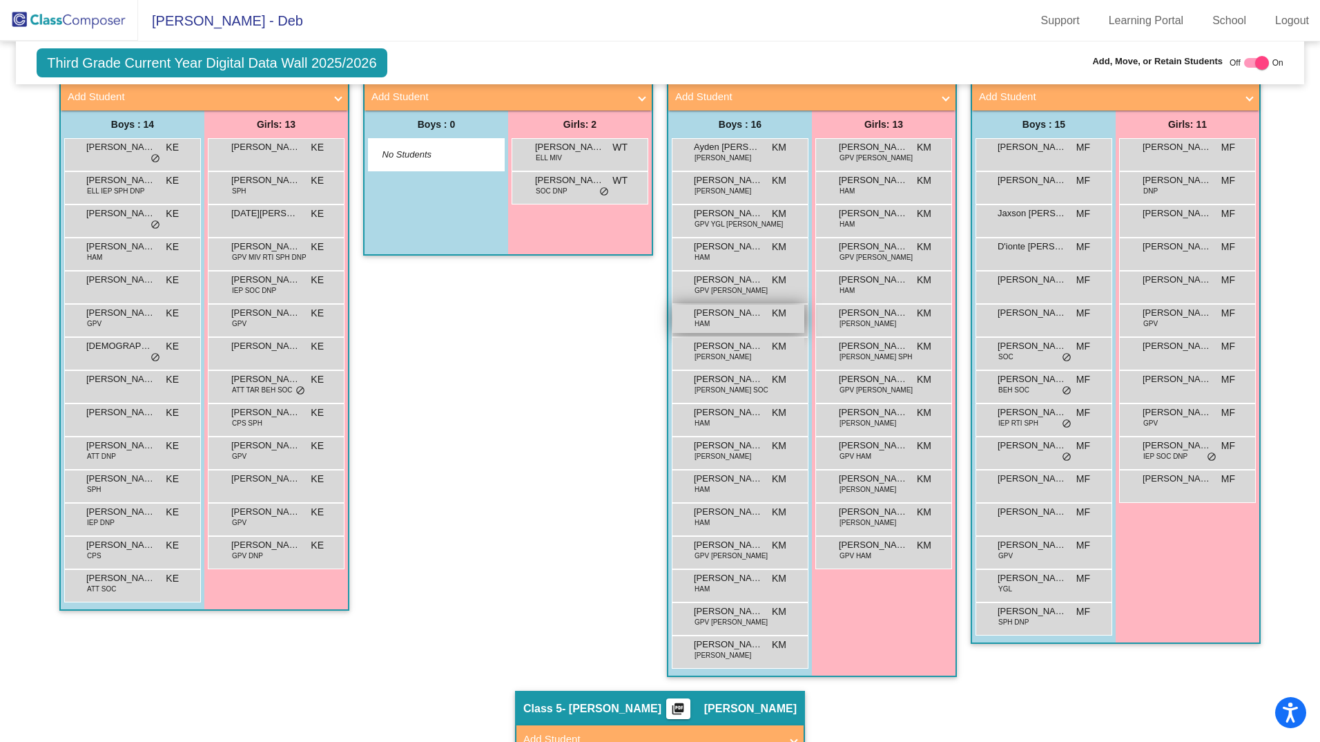
click at [713, 317] on span "[PERSON_NAME]" at bounding box center [728, 313] width 69 height 14
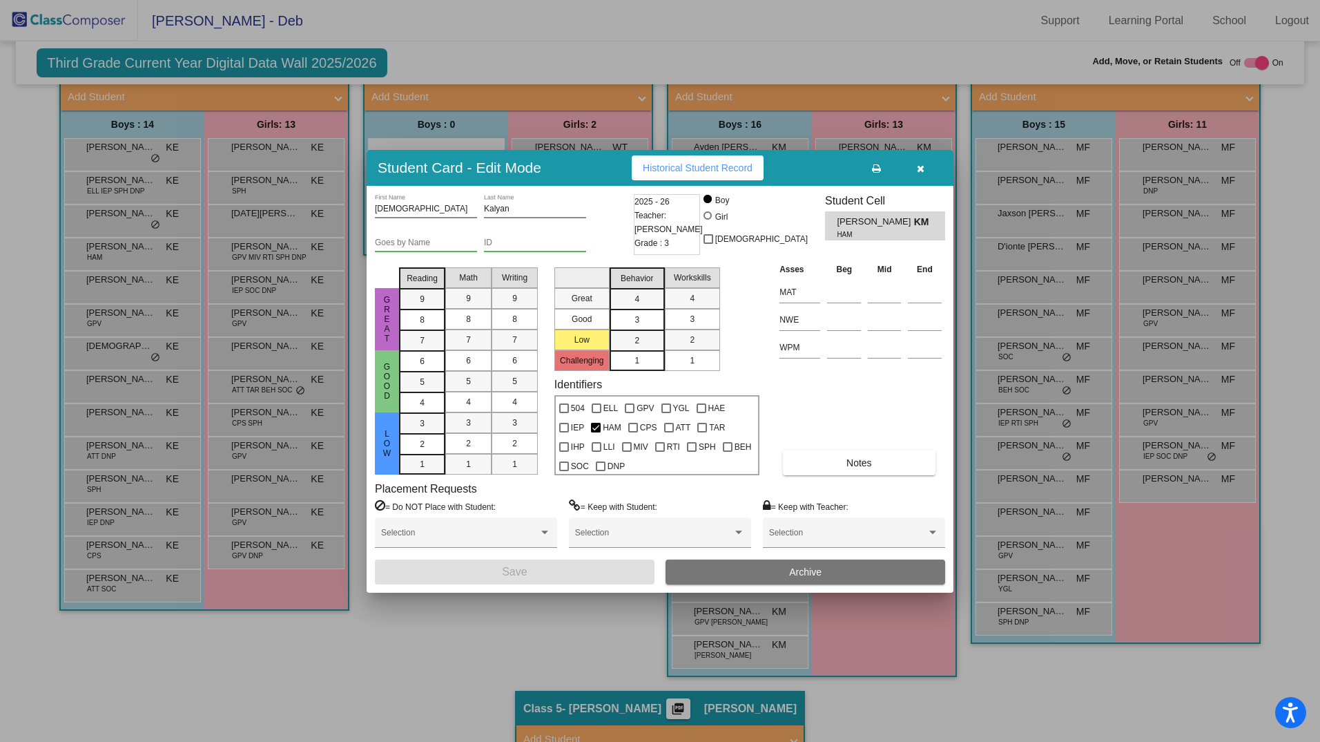
click at [922, 166] on icon "button" at bounding box center [921, 169] width 8 height 10
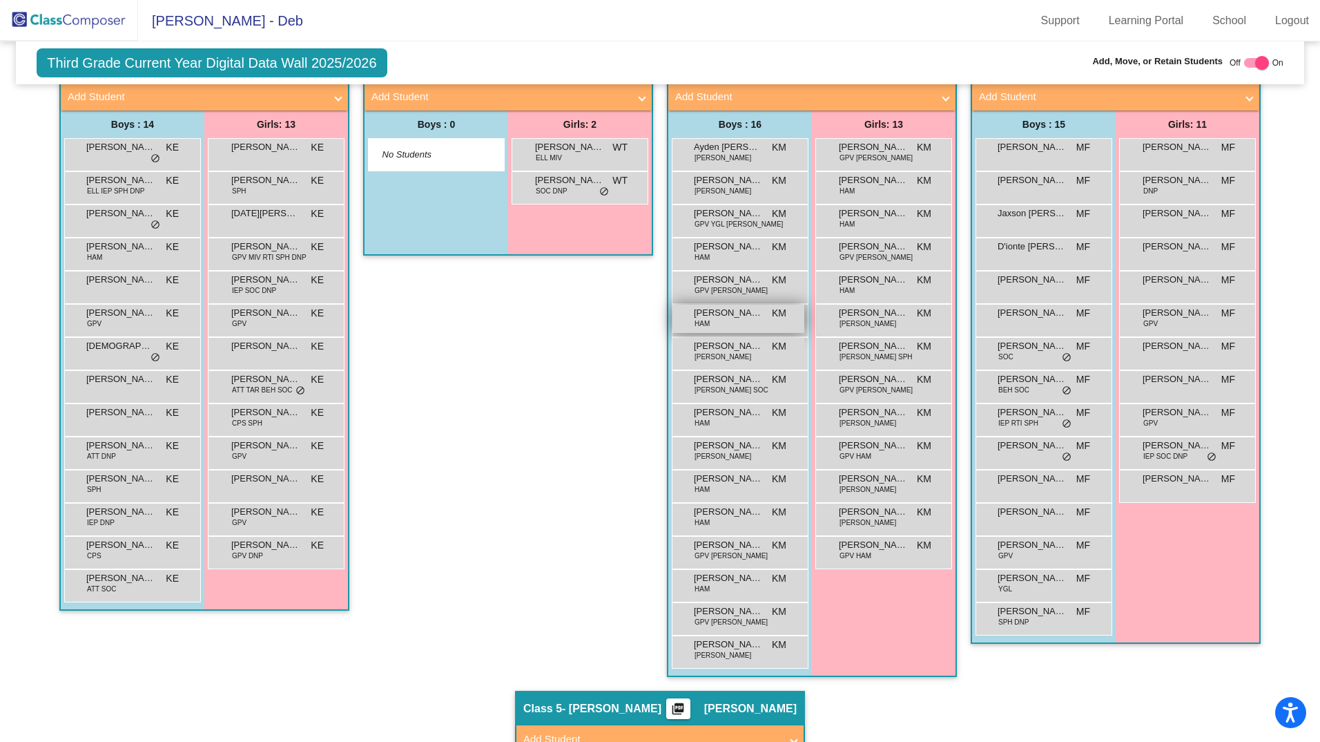
click at [737, 315] on span "[PERSON_NAME]" at bounding box center [728, 313] width 69 height 14
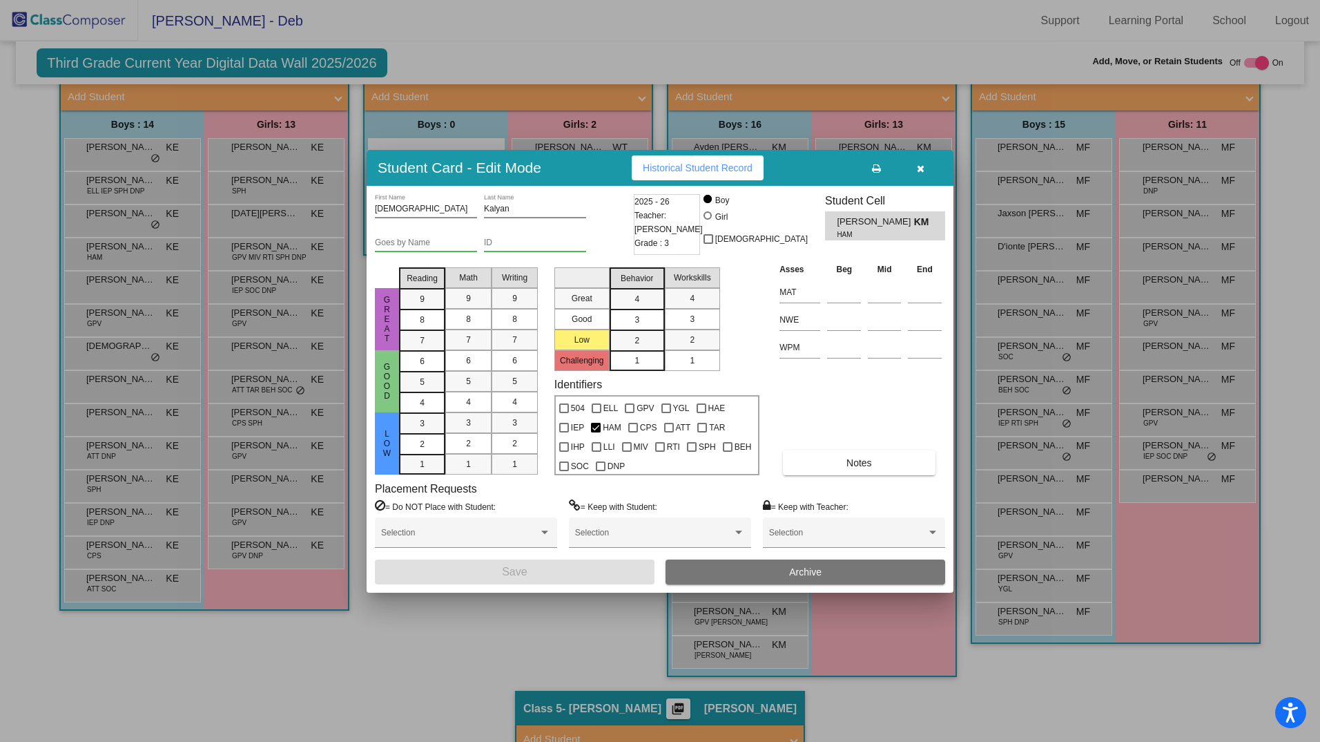
click at [917, 168] on icon "button" at bounding box center [921, 169] width 8 height 10
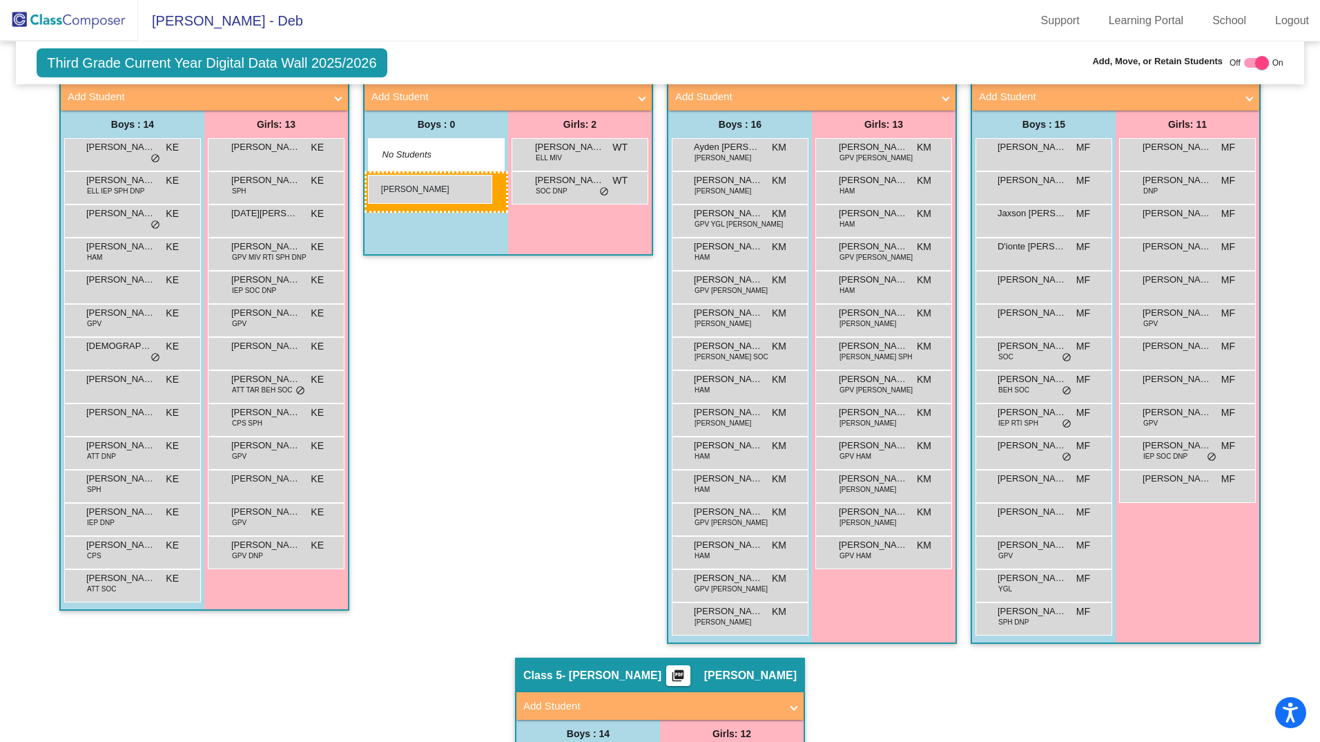
drag, startPoint x: 760, startPoint y: 321, endPoint x: 368, endPoint y: 175, distance: 418.6
click at [1255, 63] on div at bounding box center [1262, 63] width 14 height 14
checkbox input "false"
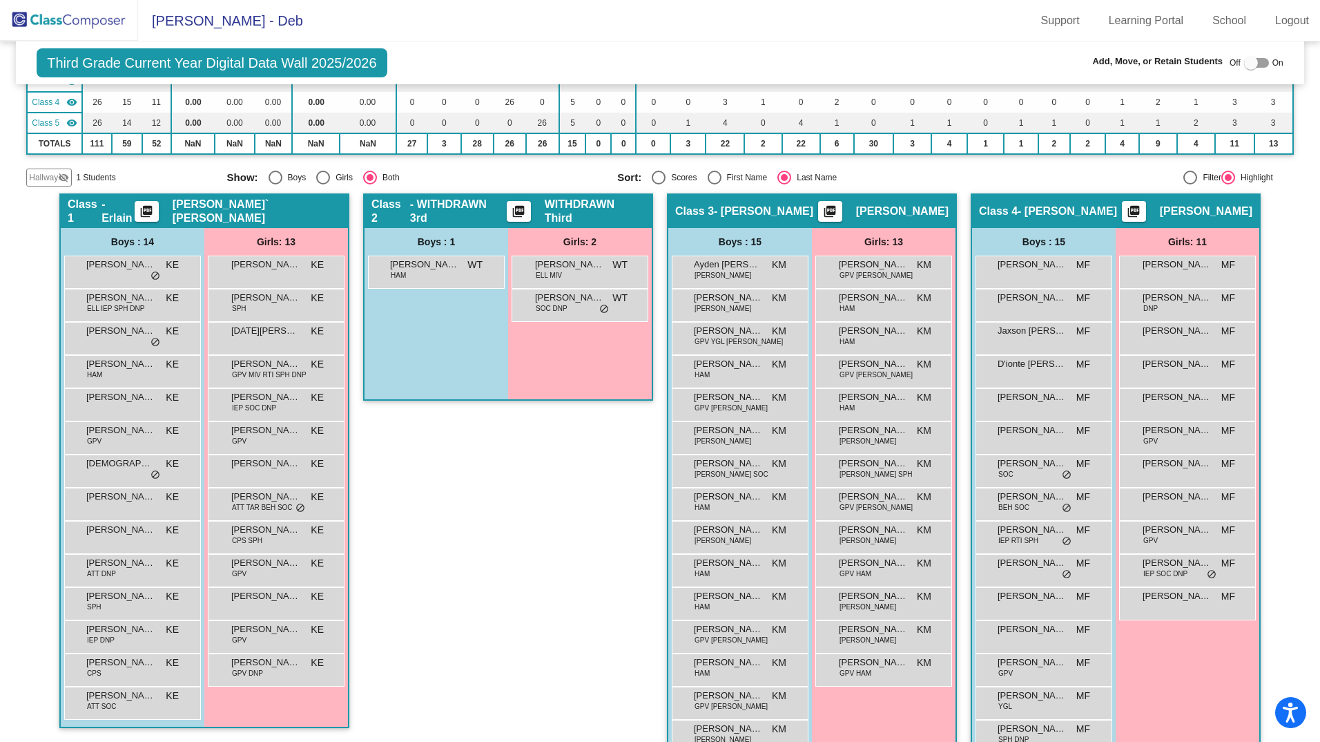
scroll to position [164, 0]
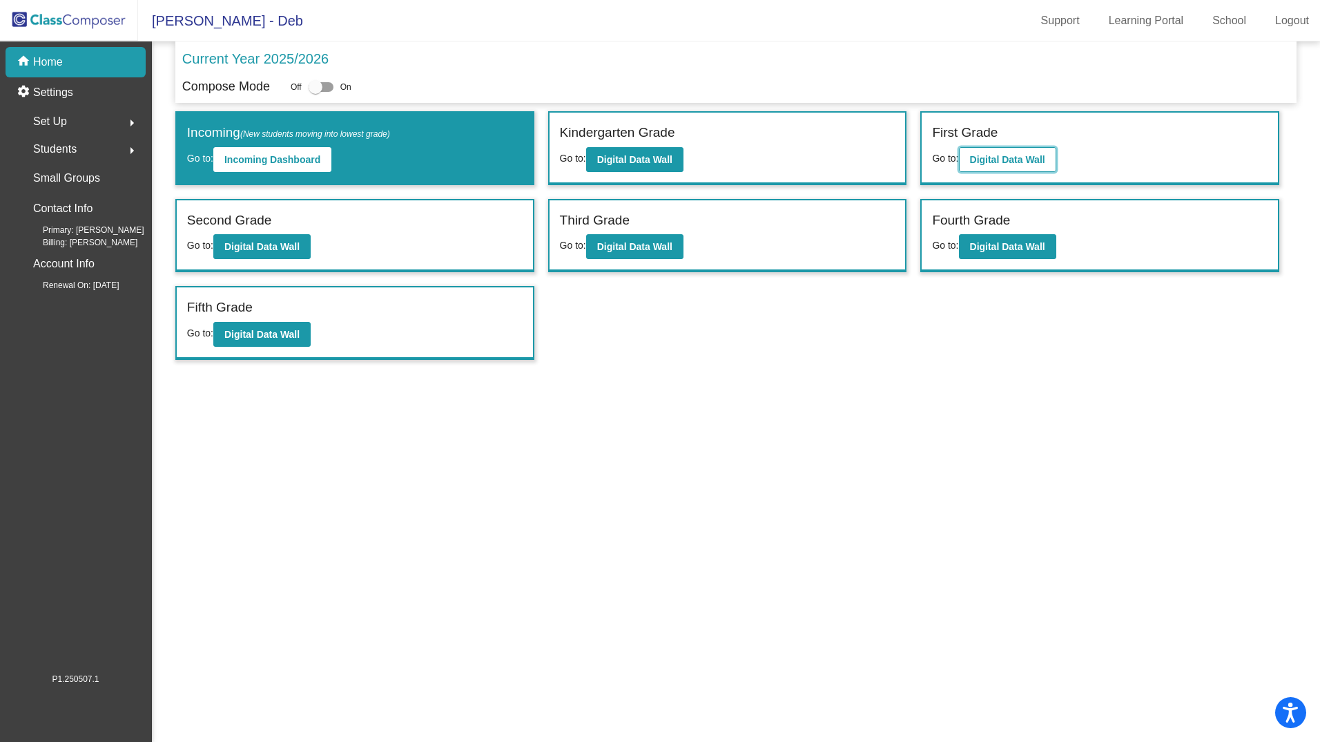
click at [982, 155] on b "Digital Data Wall" at bounding box center [1007, 159] width 75 height 11
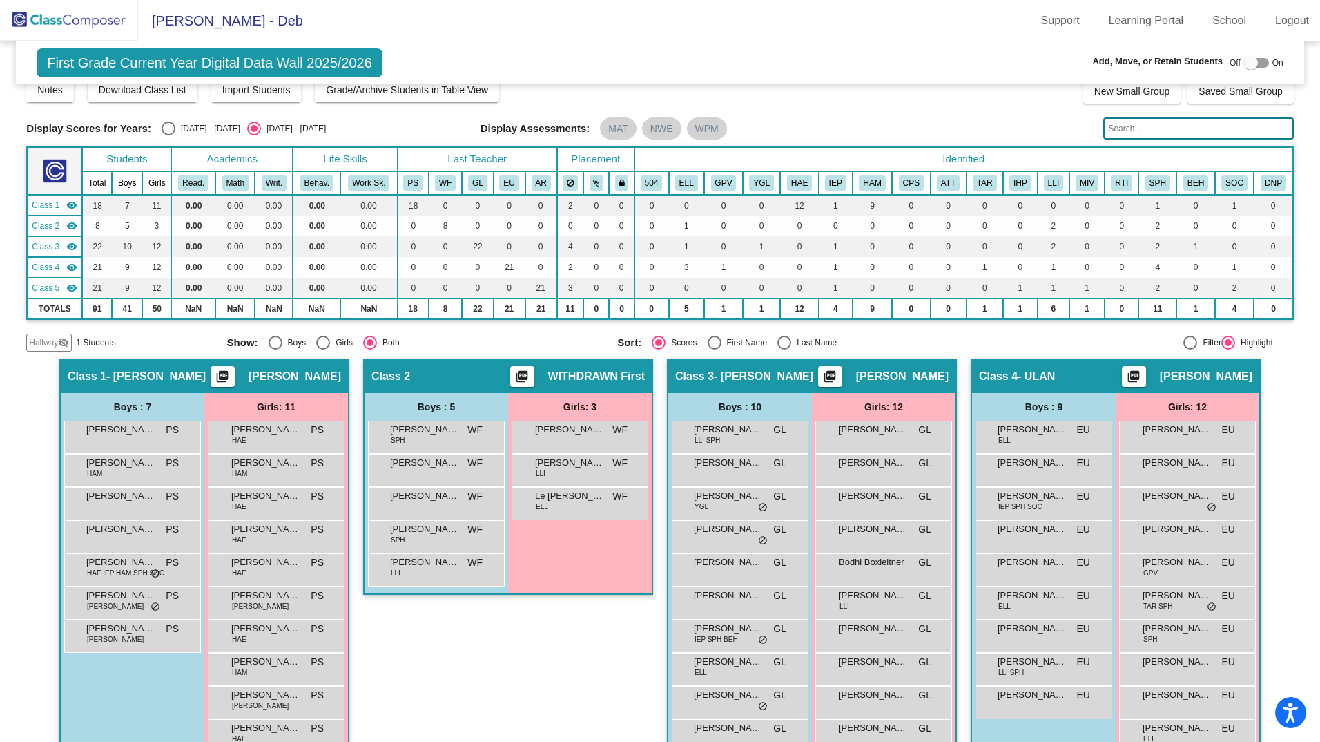
scroll to position [14, 0]
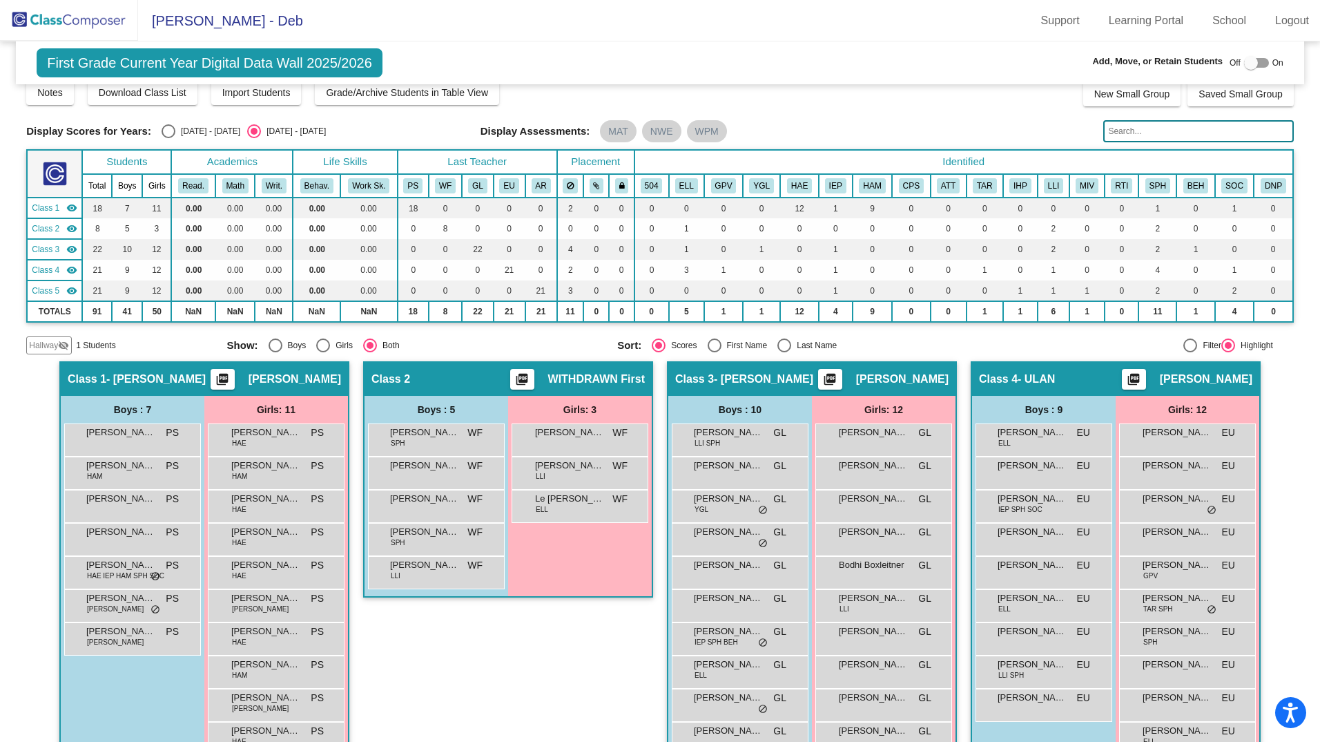
click at [1126, 126] on input "text" at bounding box center [1198, 131] width 190 height 22
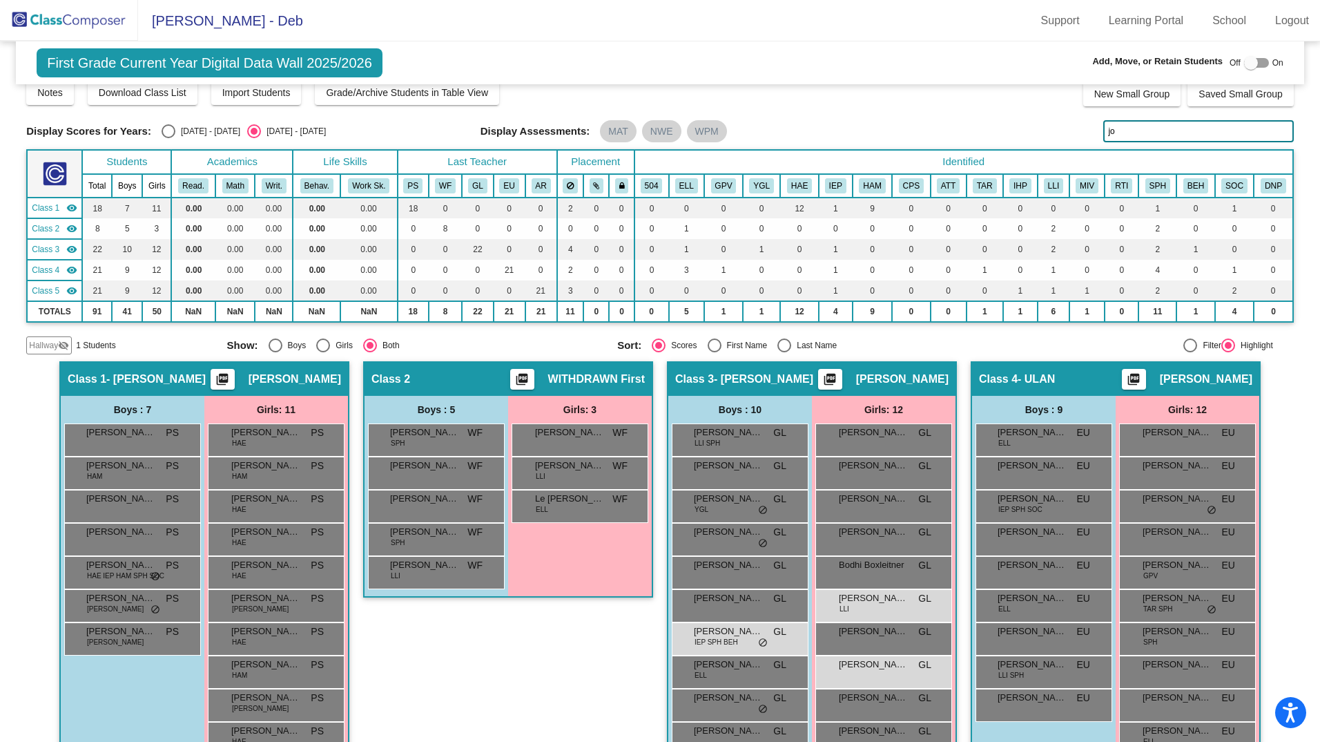
type input "jo"
